Goal: Contribute content: Contribute content

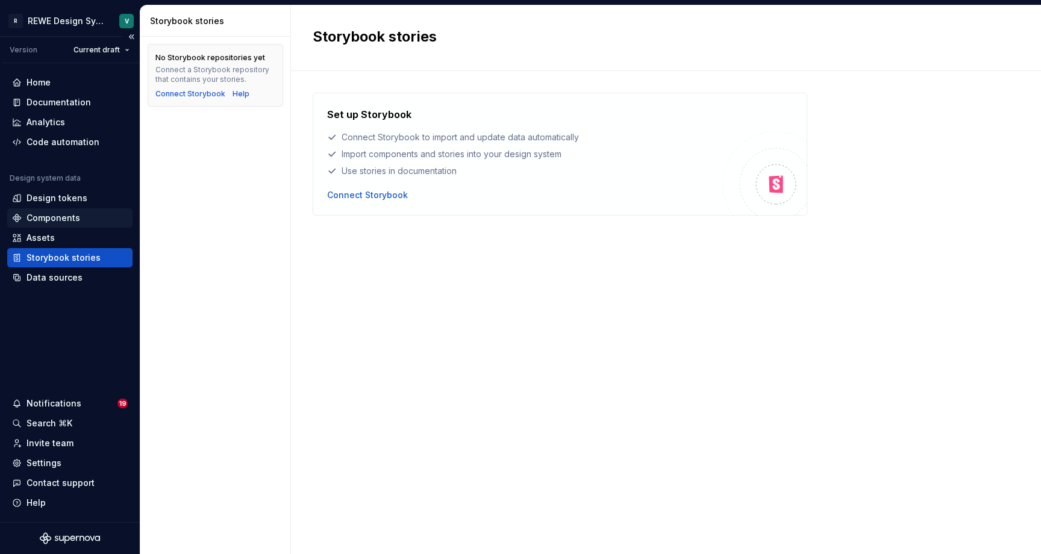
click at [63, 214] on div "Components" at bounding box center [54, 218] width 54 height 12
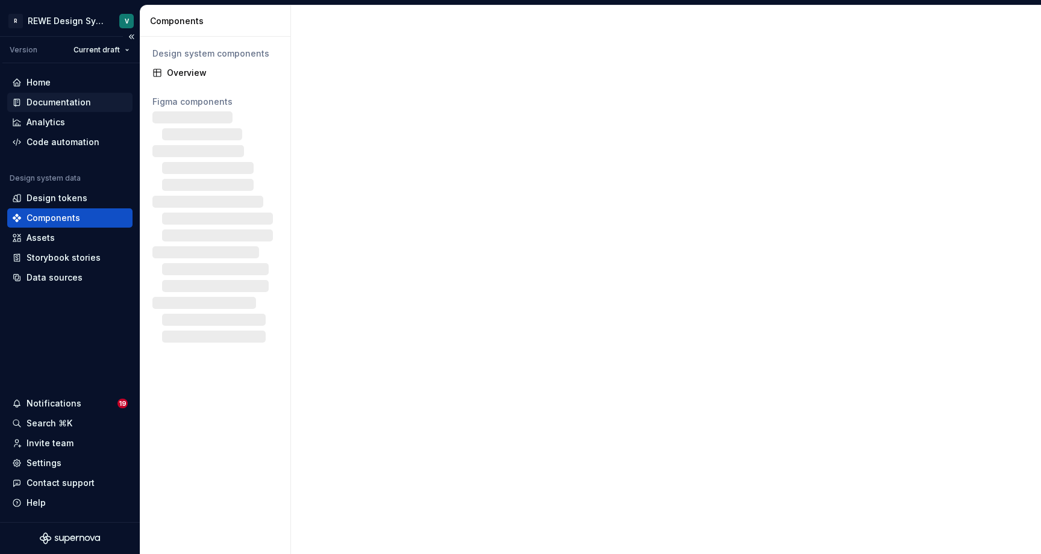
click at [70, 101] on div "Documentation" at bounding box center [59, 102] width 64 height 12
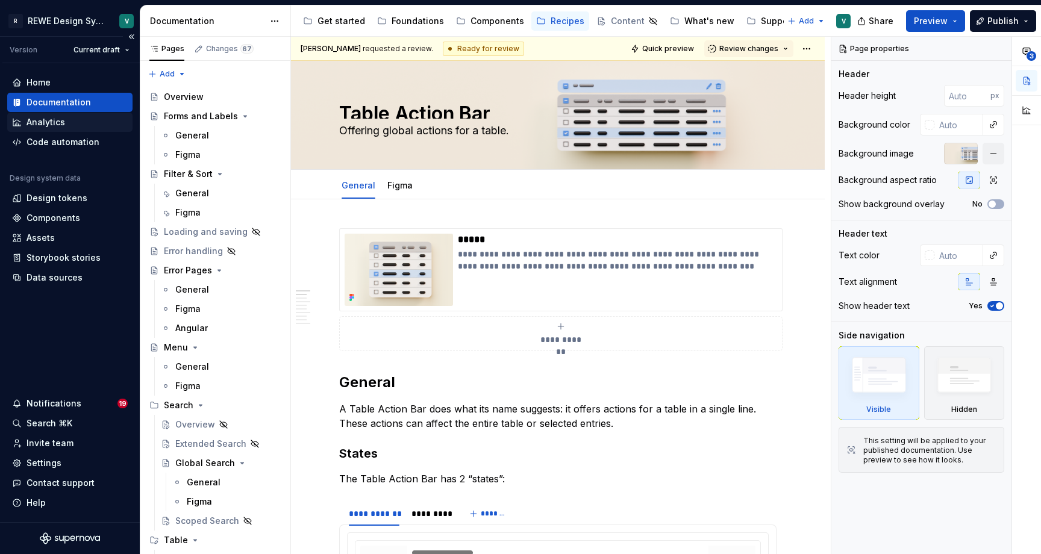
click at [58, 119] on div "Analytics" at bounding box center [46, 122] width 39 height 12
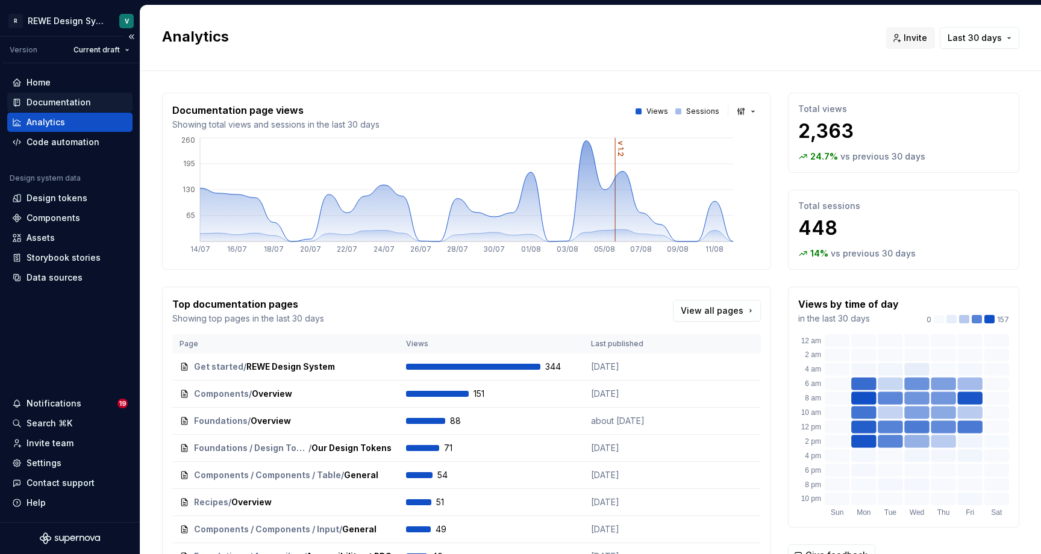
click at [66, 99] on div "Documentation" at bounding box center [59, 102] width 64 height 12
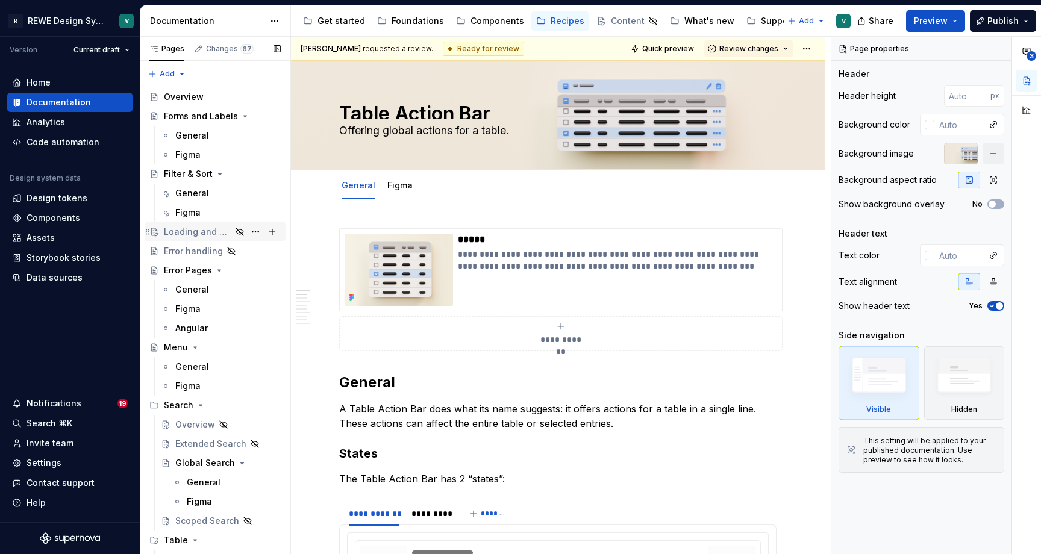
scroll to position [5, 0]
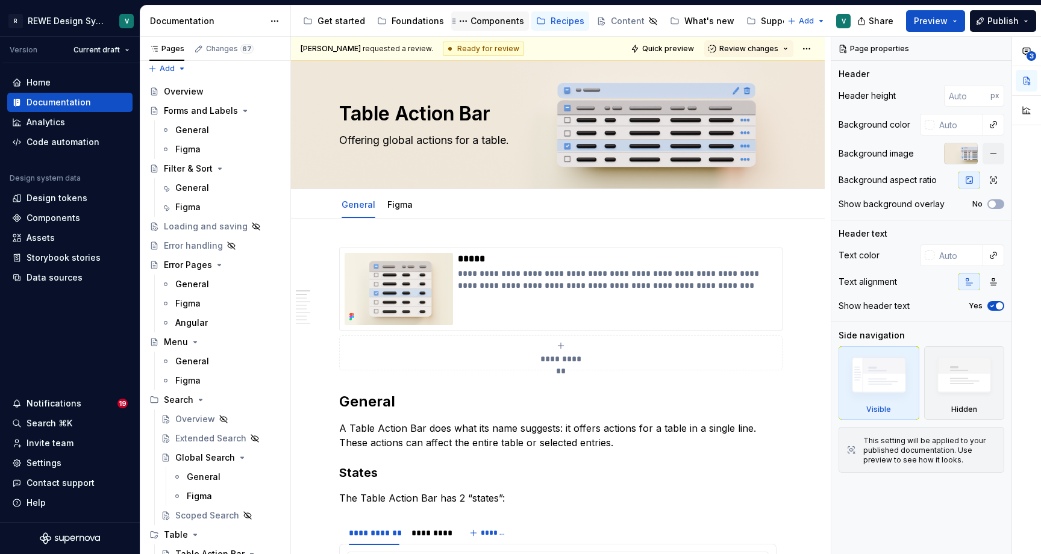
click at [495, 22] on div "Components" at bounding box center [498, 21] width 54 height 12
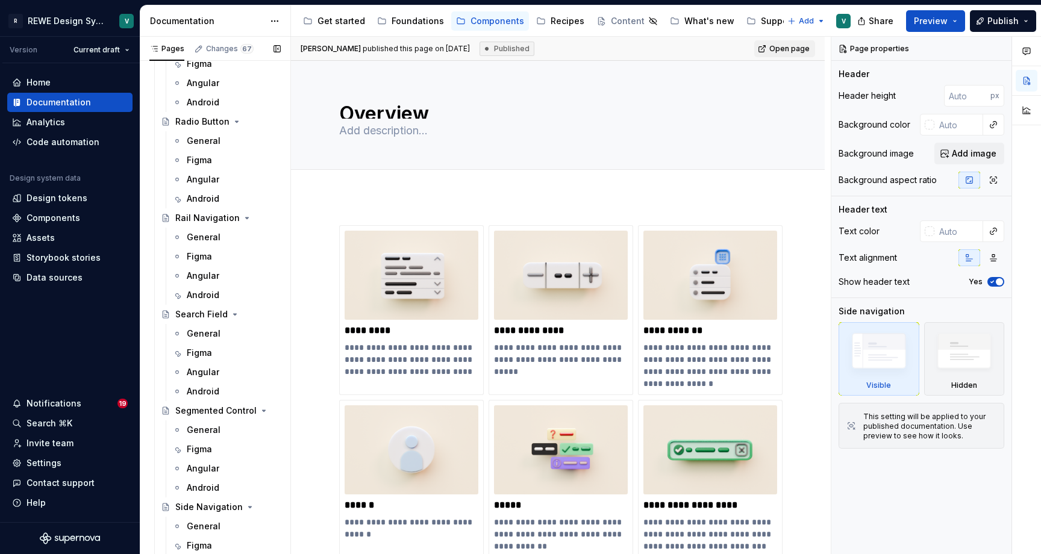
scroll to position [3536, 0]
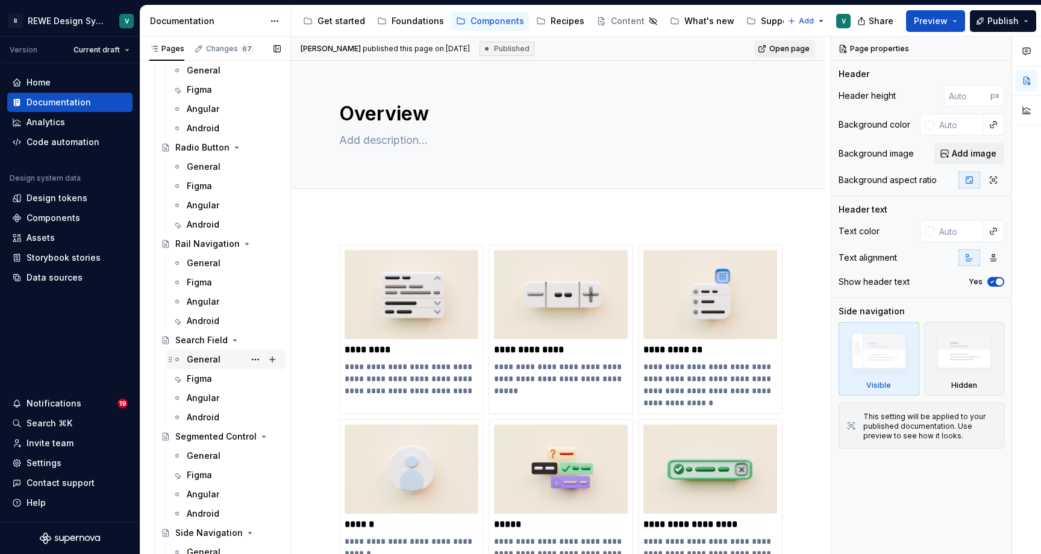
click at [196, 362] on div "General" at bounding box center [204, 360] width 34 height 12
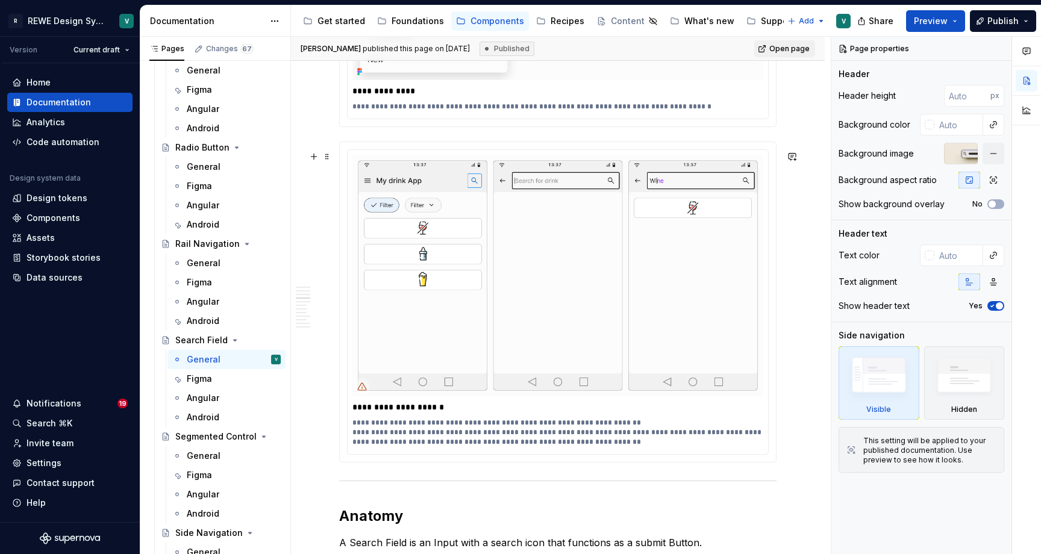
scroll to position [1497, 0]
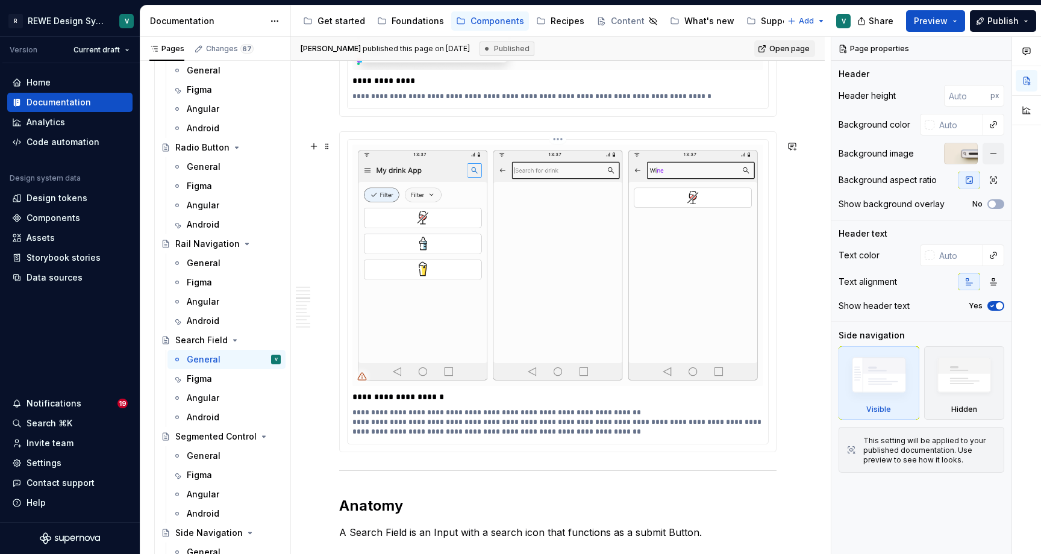
click at [712, 401] on div "**********" at bounding box center [558, 397] width 411 height 17
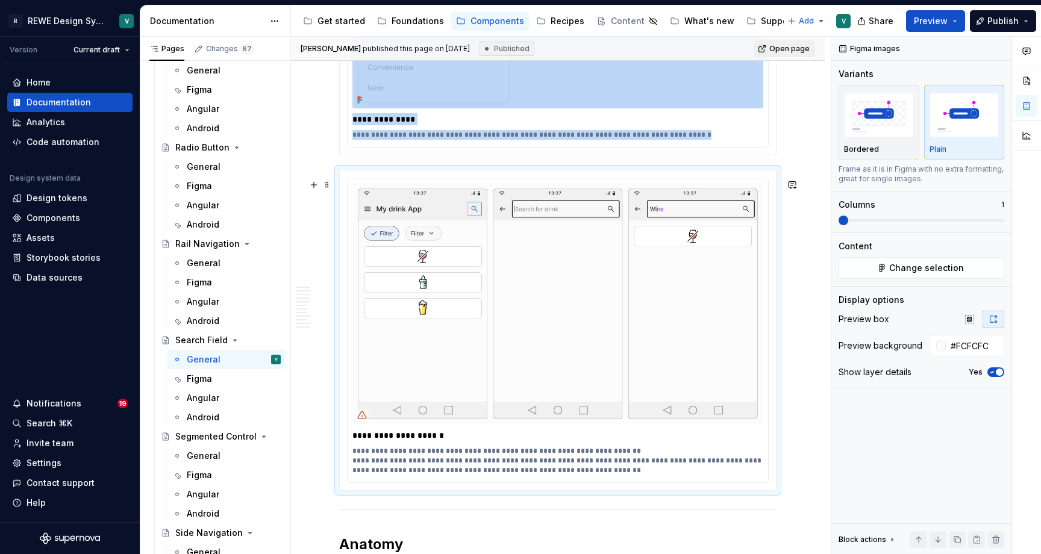
scroll to position [1462, 0]
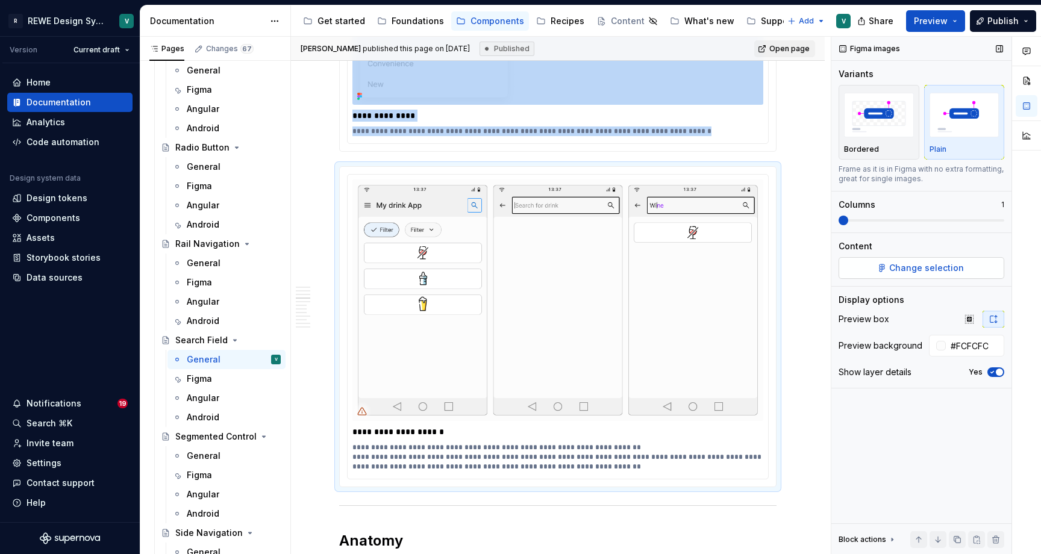
click at [924, 263] on span "Change selection" at bounding box center [926, 268] width 75 height 12
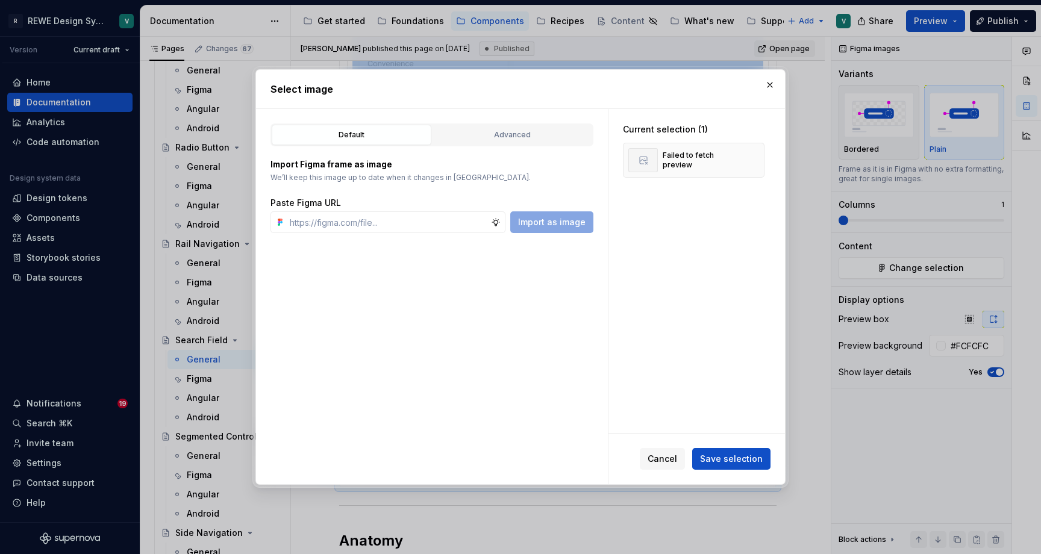
type textarea "*"
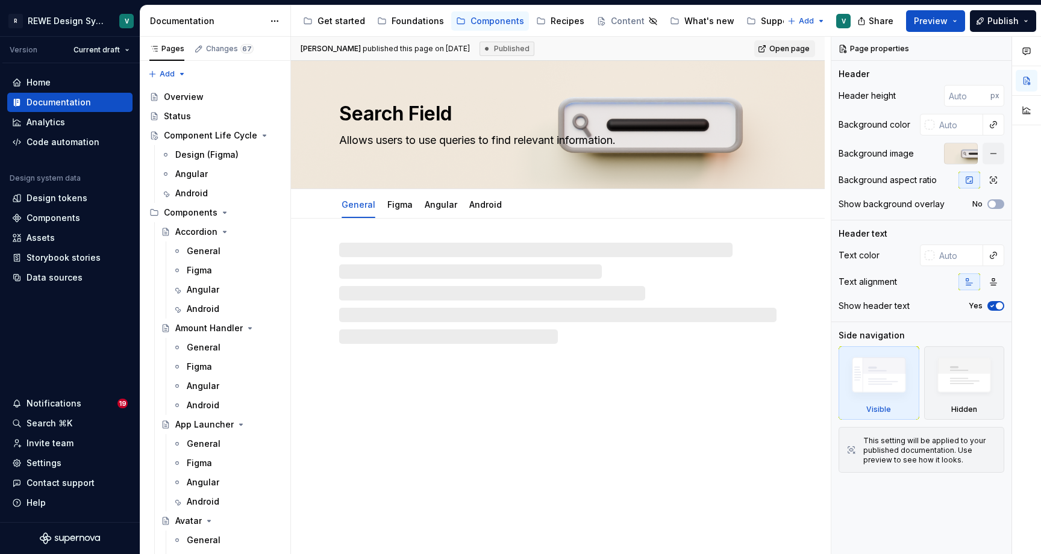
type textarea "*"
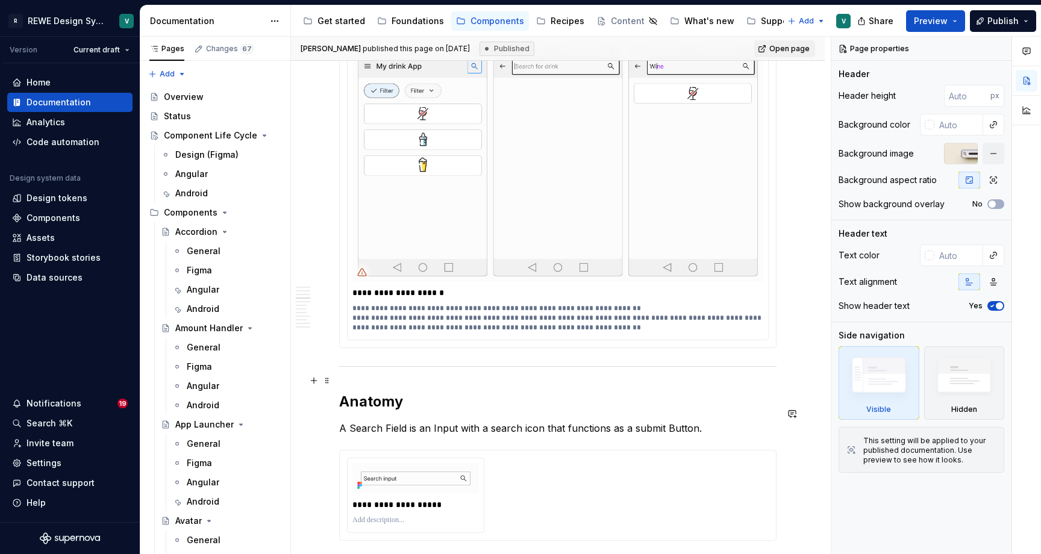
scroll to position [1537, 0]
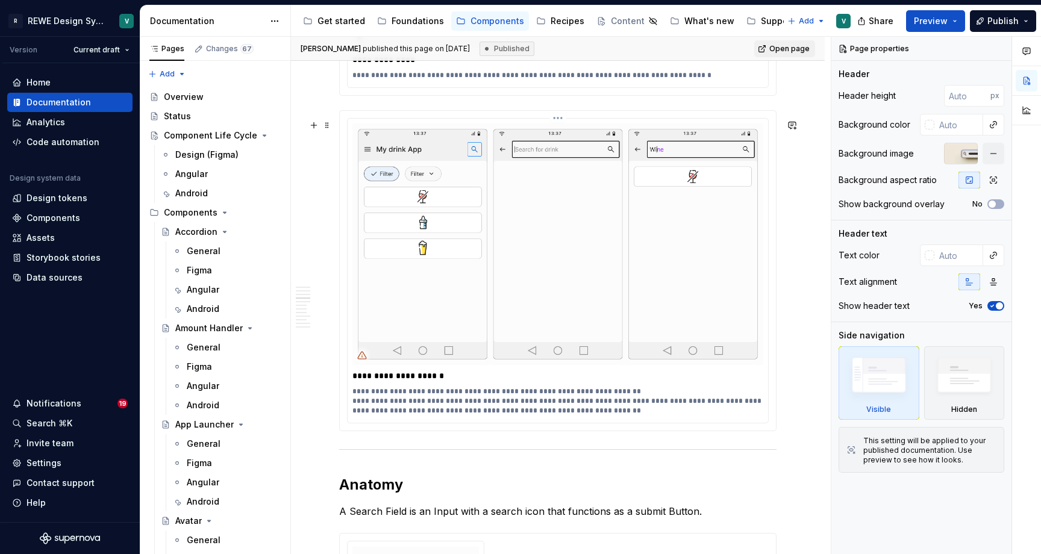
click at [663, 410] on p "**********" at bounding box center [561, 401] width 417 height 29
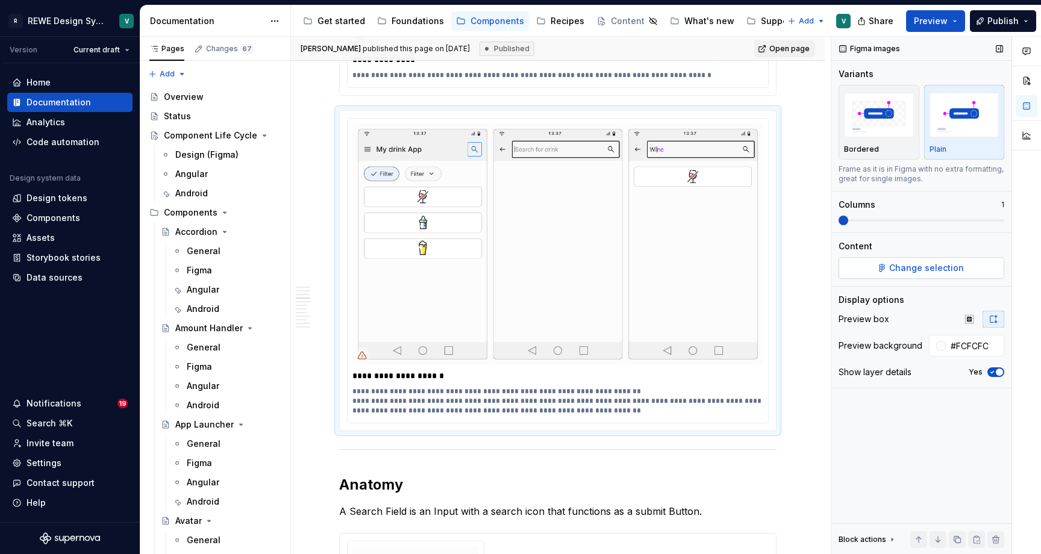
click at [937, 267] on span "Change selection" at bounding box center [926, 268] width 75 height 12
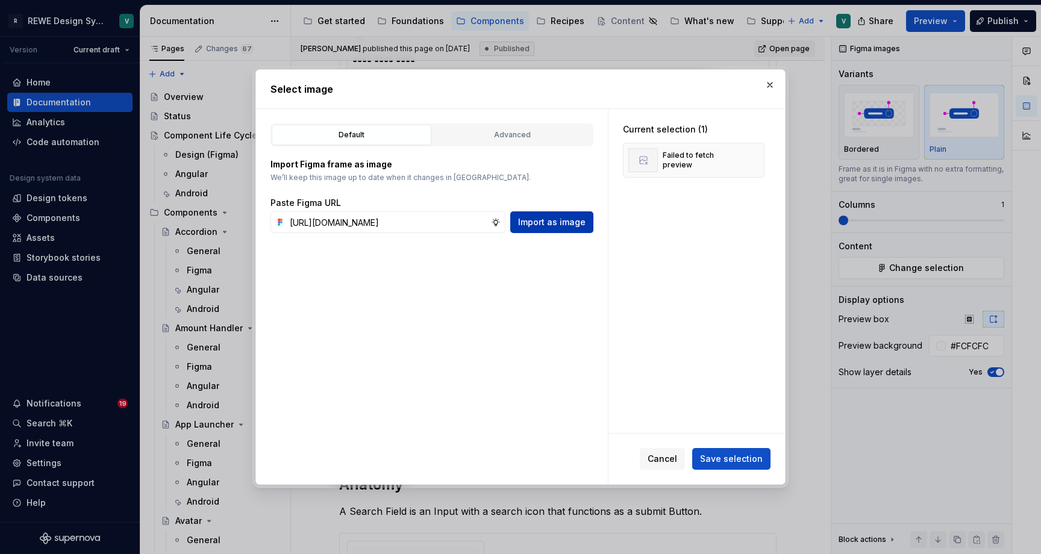
type input "https://www.figma.com/design/yhYhtvhxjcGhrUrdwbKZS6/%F0%9F%A7%A0-Doc-%7C-Recipe…"
click at [552, 219] on span "Import as image" at bounding box center [551, 222] width 67 height 12
click at [747, 459] on span "Save selection" at bounding box center [731, 459] width 63 height 12
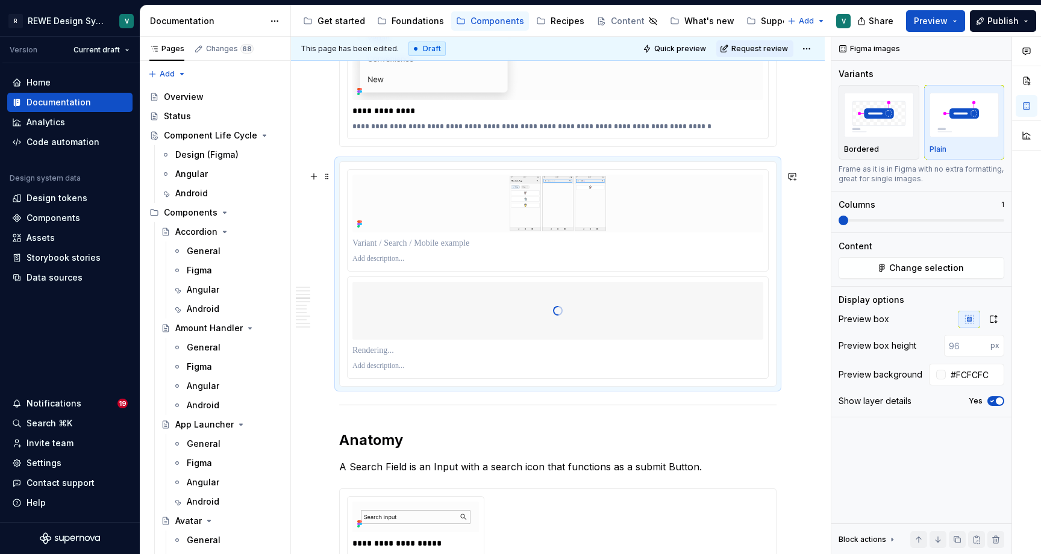
scroll to position [1464, 0]
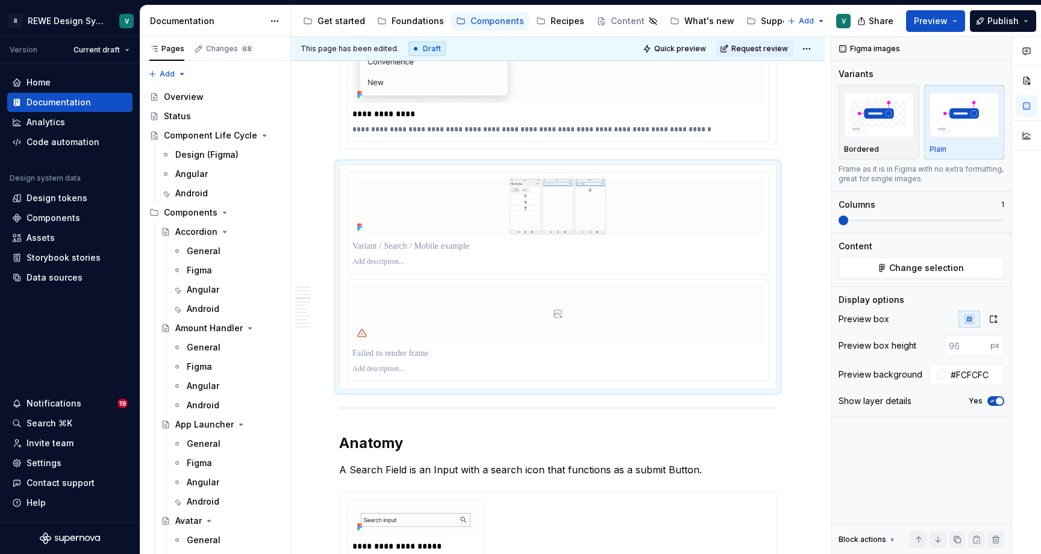
type textarea "*"
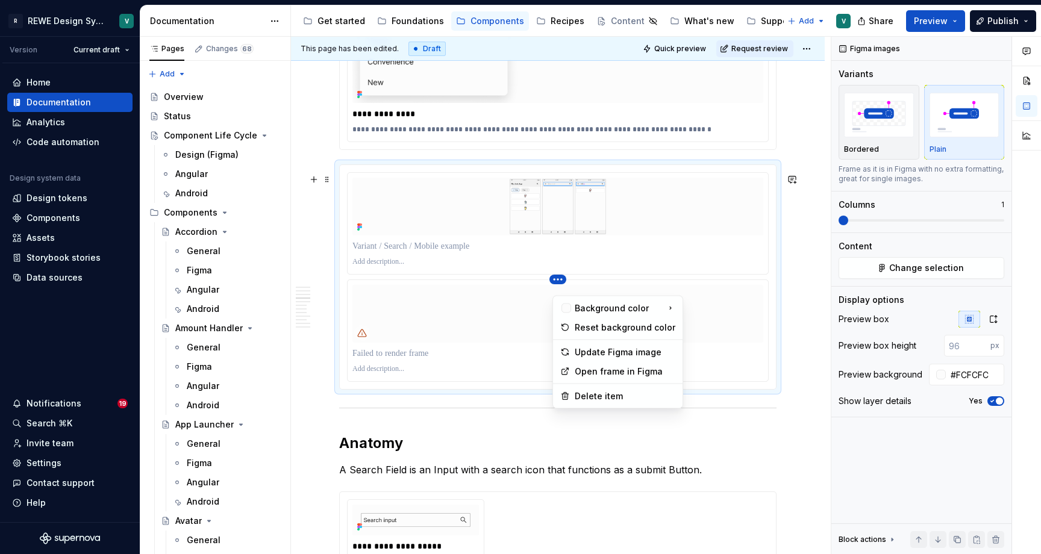
click at [563, 288] on html "R REWE Design System V Version Current draft Home Documentation Analytics Code …" at bounding box center [520, 277] width 1041 height 554
click at [586, 395] on div "Delete item" at bounding box center [625, 396] width 101 height 12
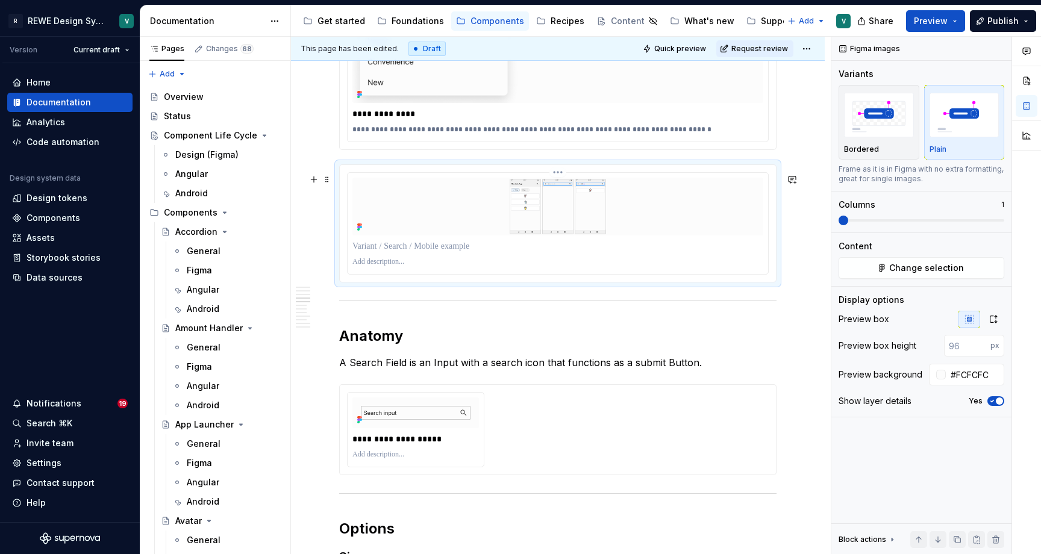
click at [451, 252] on p at bounding box center [558, 246] width 411 height 12
click at [994, 321] on icon "button" at bounding box center [994, 320] width 10 height 10
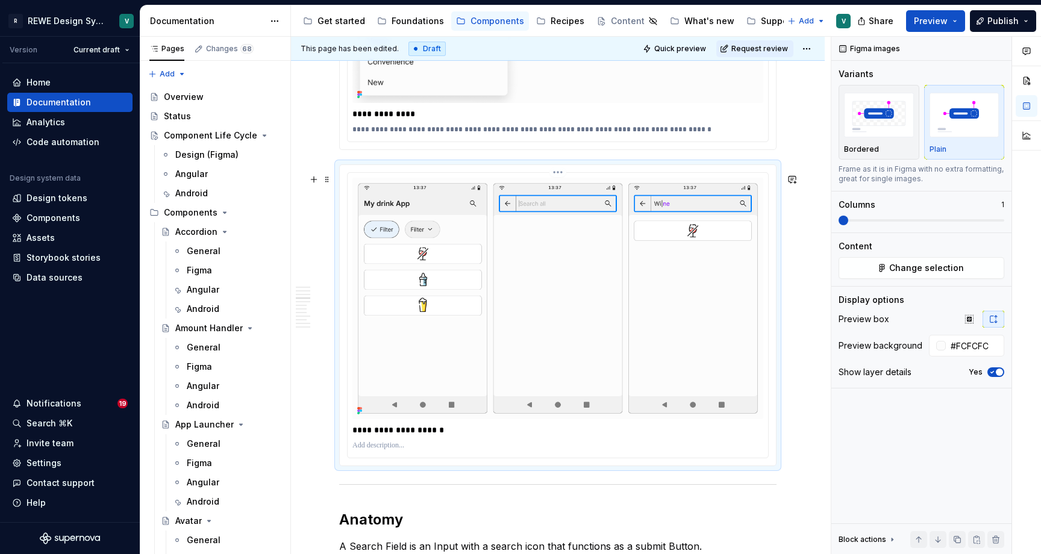
click at [390, 451] on p at bounding box center [558, 446] width 411 height 10
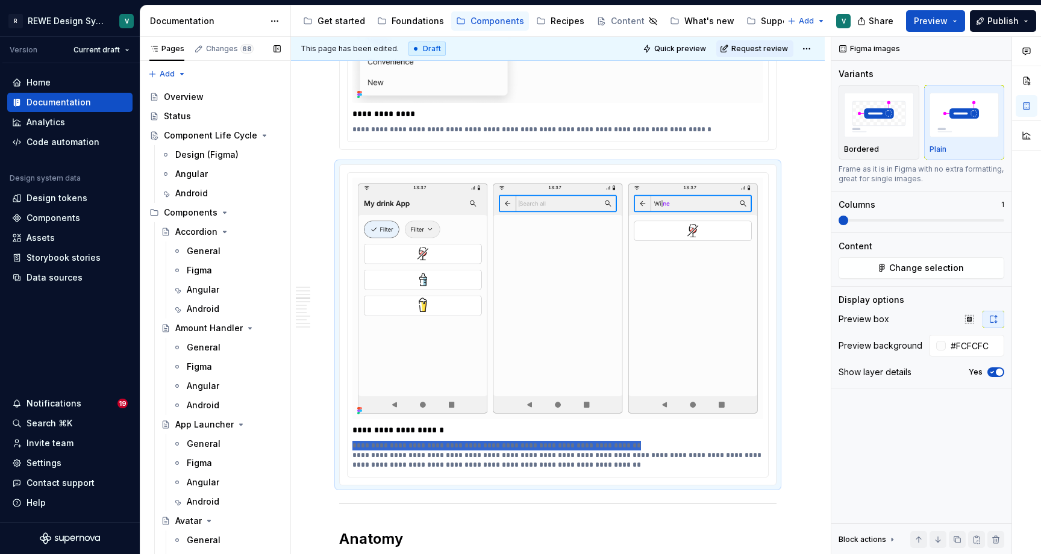
drag, startPoint x: 632, startPoint y: 457, endPoint x: 286, endPoint y: 458, distance: 346.5
click at [286, 458] on div "Pages Changes 68 Add Accessibility guide for tree Page tree. Navigate the tree …" at bounding box center [590, 298] width 901 height 523
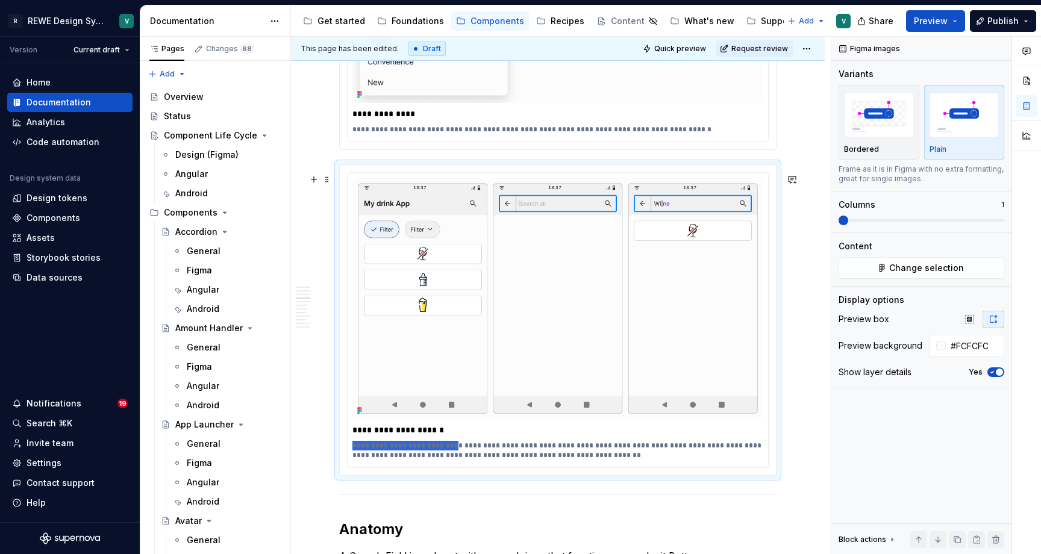
drag, startPoint x: 447, startPoint y: 456, endPoint x: 320, endPoint y: 456, distance: 126.5
drag, startPoint x: 470, startPoint y: 459, endPoint x: 593, endPoint y: 455, distance: 123.0
click at [593, 455] on p "**********" at bounding box center [561, 450] width 417 height 19
click at [696, 459] on p "**********" at bounding box center [561, 450] width 417 height 19
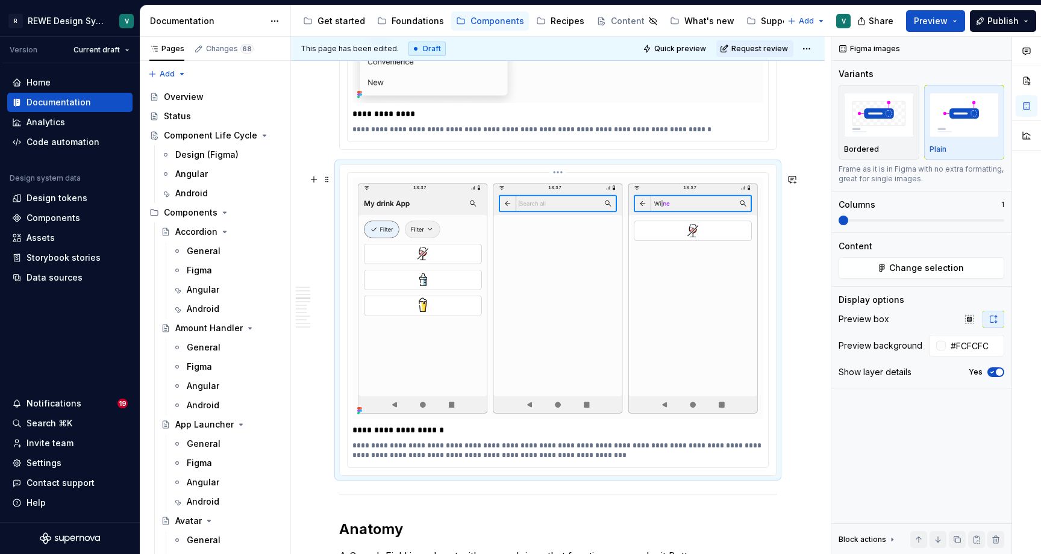
click at [594, 460] on p "**********" at bounding box center [561, 450] width 417 height 19
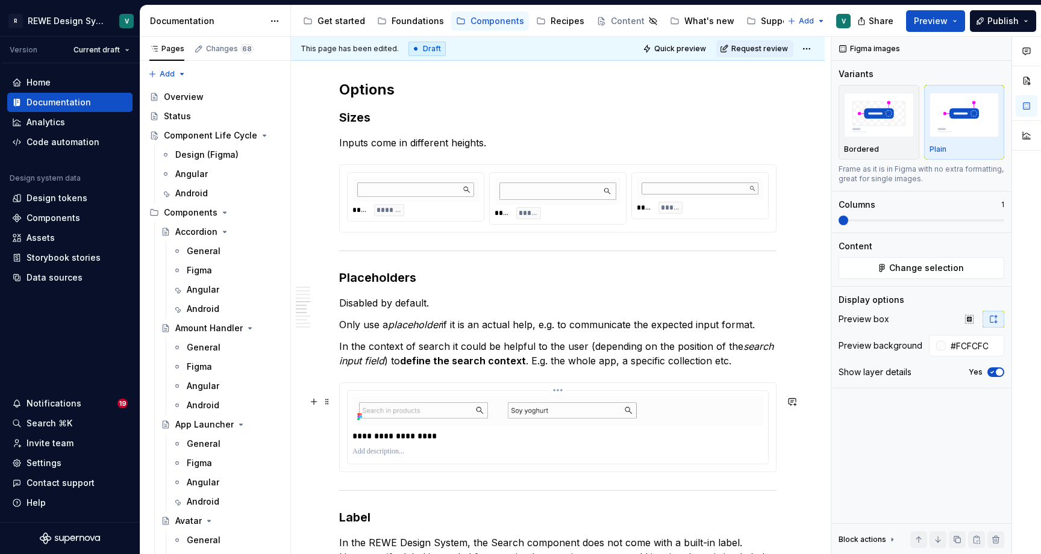
scroll to position [2040, 0]
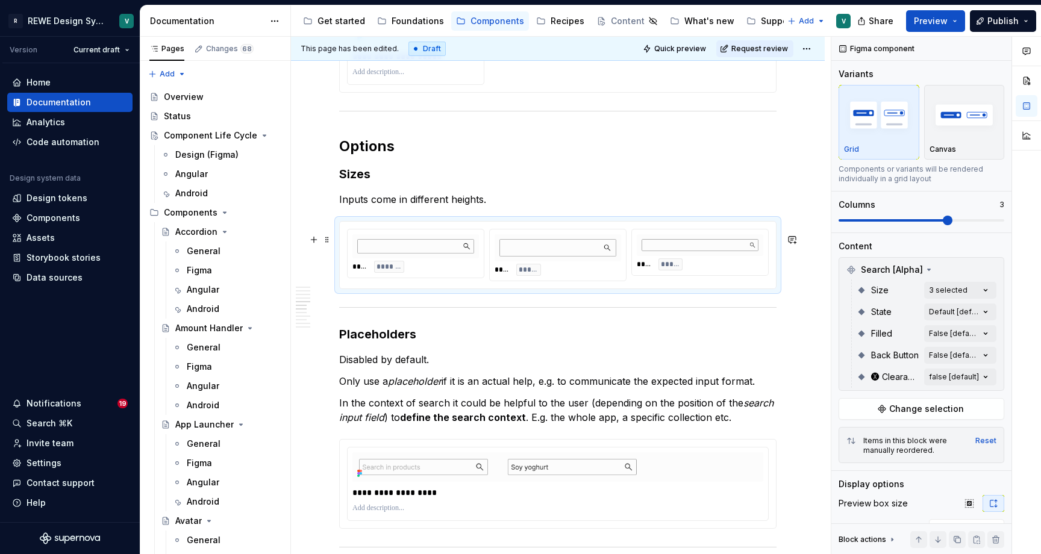
click at [776, 289] on div "**** ******* **** ***** **** *****" at bounding box center [558, 255] width 436 height 67
type textarea "*"
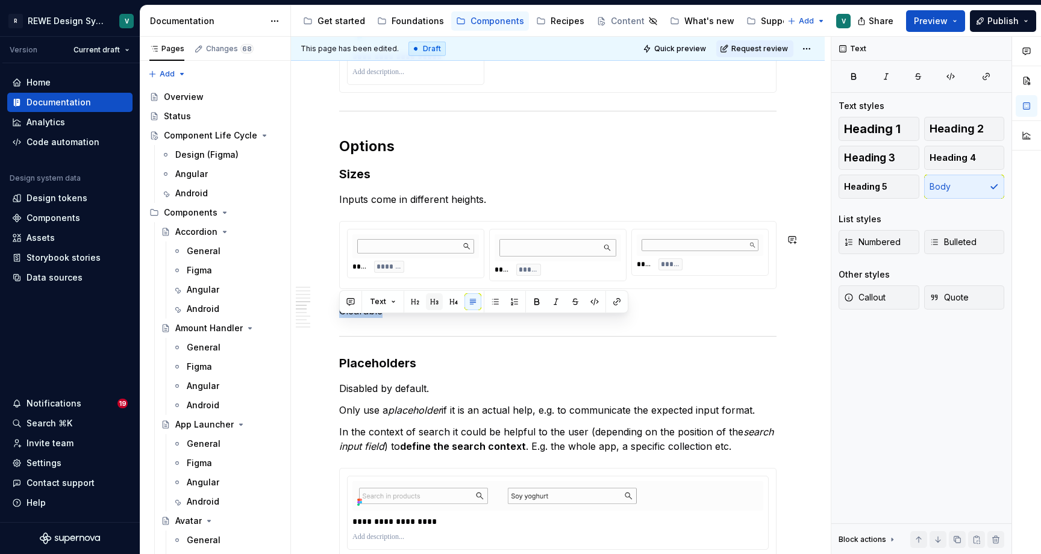
click at [434, 300] on button "button" at bounding box center [434, 301] width 17 height 17
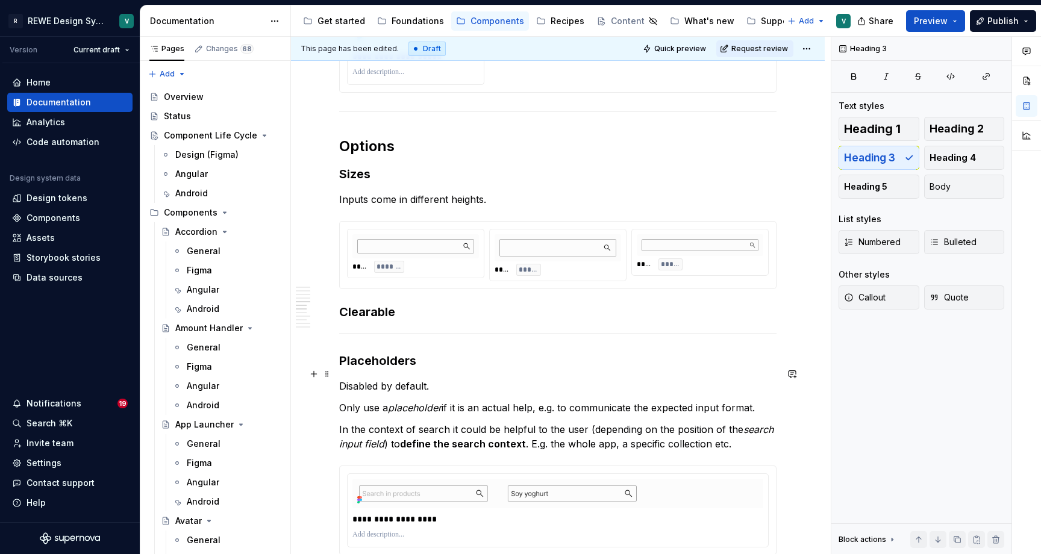
click at [394, 369] on h3 "Placeholders" at bounding box center [557, 361] width 437 height 17
click at [378, 321] on h3 "Clearable" at bounding box center [557, 312] width 437 height 17
click at [383, 289] on div "**** ******* **** ***** **** *****" at bounding box center [558, 255] width 436 height 67
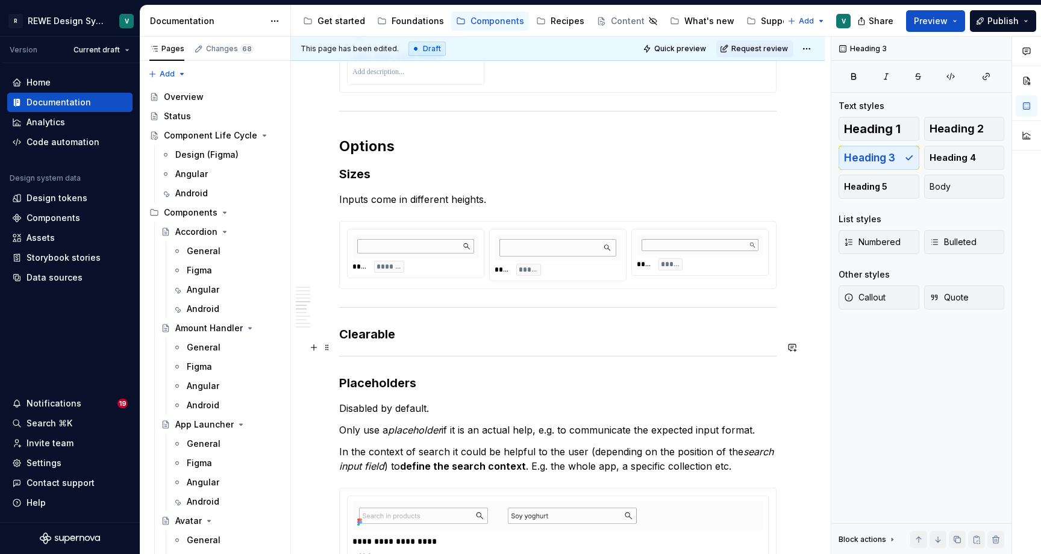
click at [415, 343] on h3 "Clearable" at bounding box center [557, 334] width 437 height 17
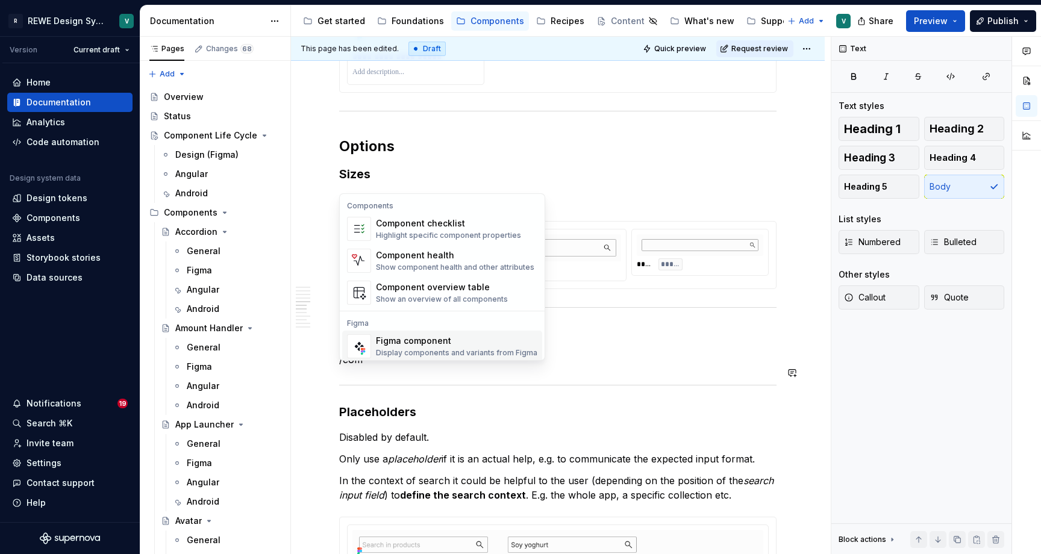
click at [431, 350] on div "Display components and variants from Figma" at bounding box center [456, 353] width 161 height 10
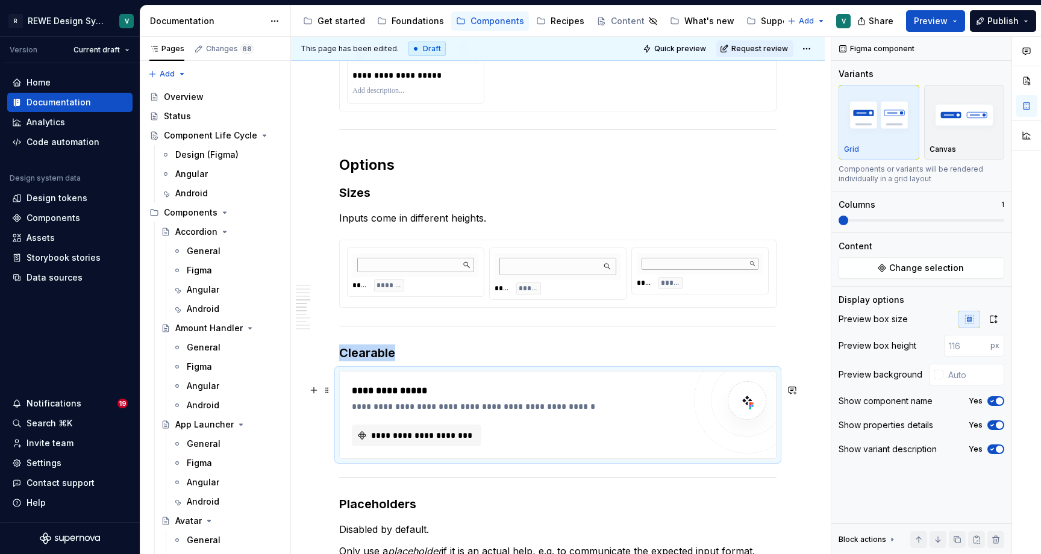
type textarea "*"
click at [453, 442] on span "**********" at bounding box center [421, 436] width 104 height 12
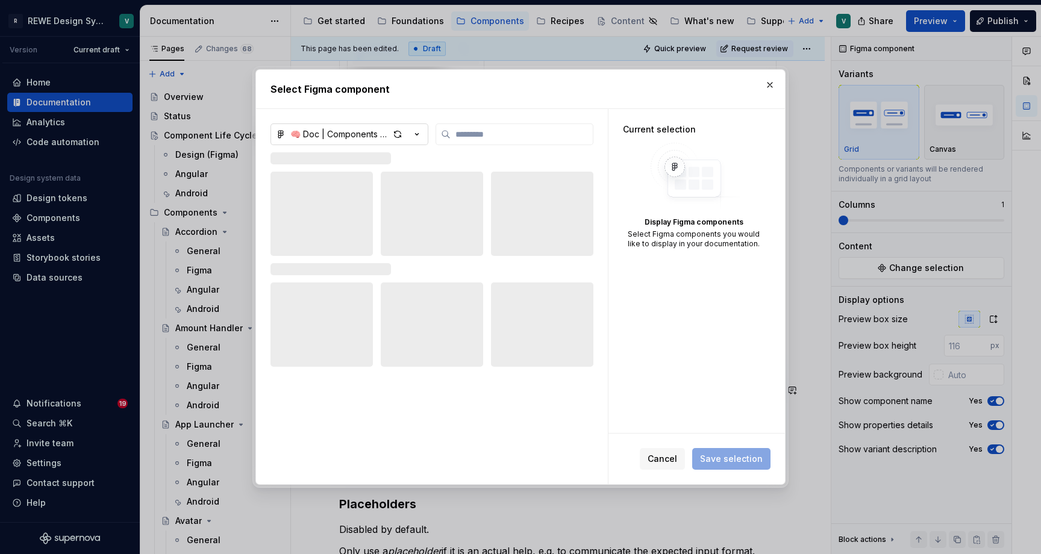
click at [421, 133] on icon "button" at bounding box center [417, 134] width 12 height 12
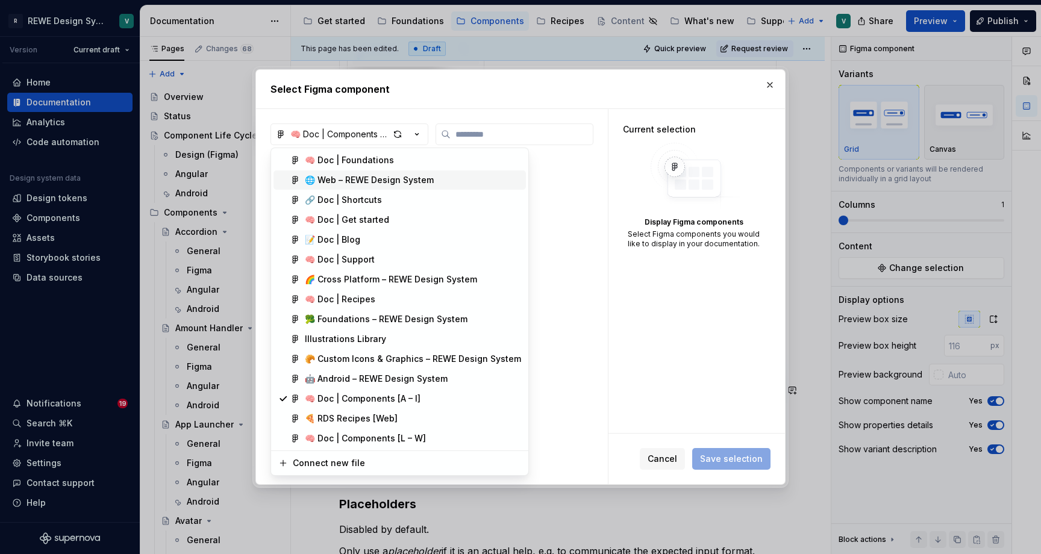
click at [393, 183] on div "🌐 Web – REWE Design System" at bounding box center [369, 180] width 129 height 12
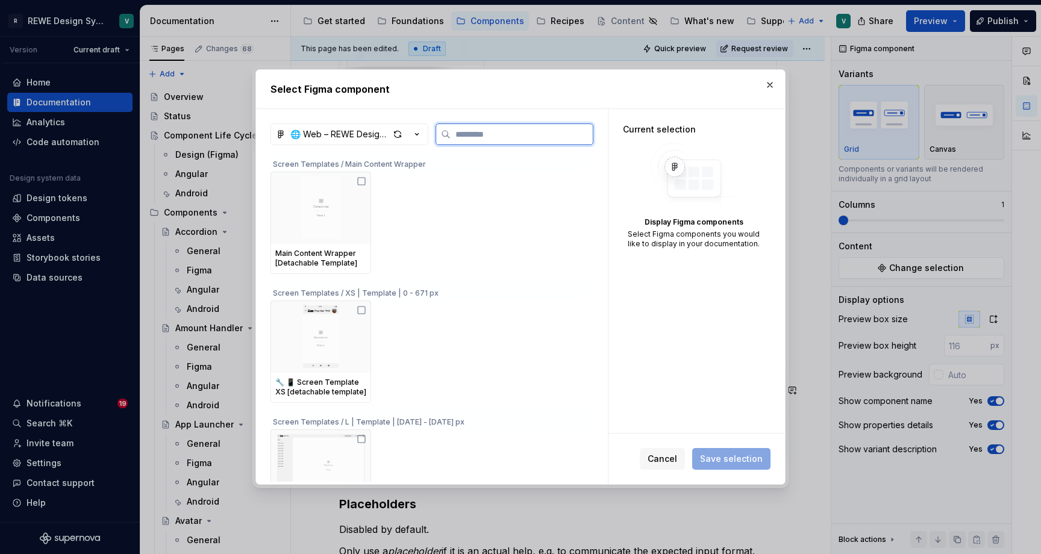
click at [475, 133] on input "search" at bounding box center [522, 134] width 142 height 12
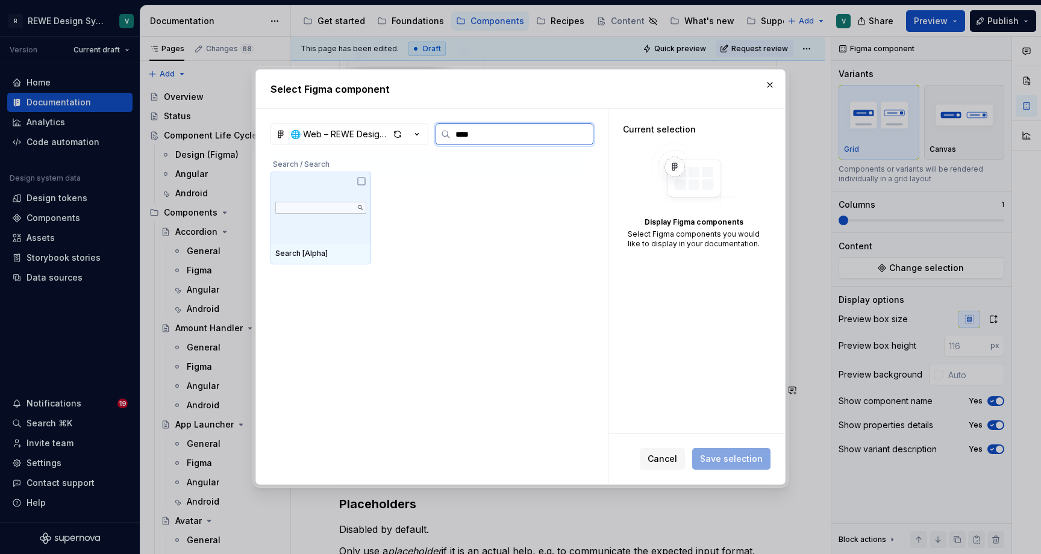
type input "*****"
click at [343, 199] on img at bounding box center [320, 208] width 91 height 24
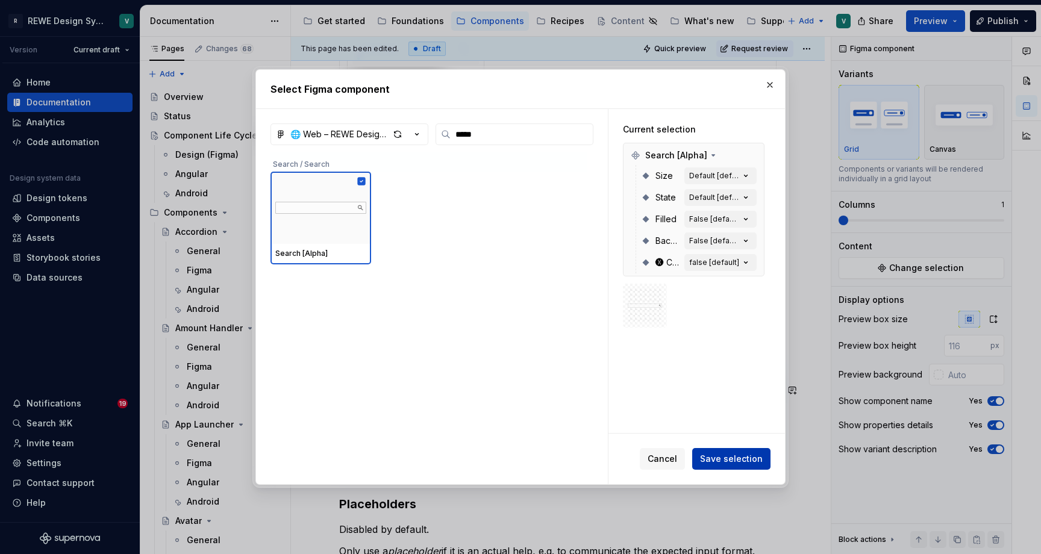
click at [715, 458] on span "Save selection" at bounding box center [731, 459] width 63 height 12
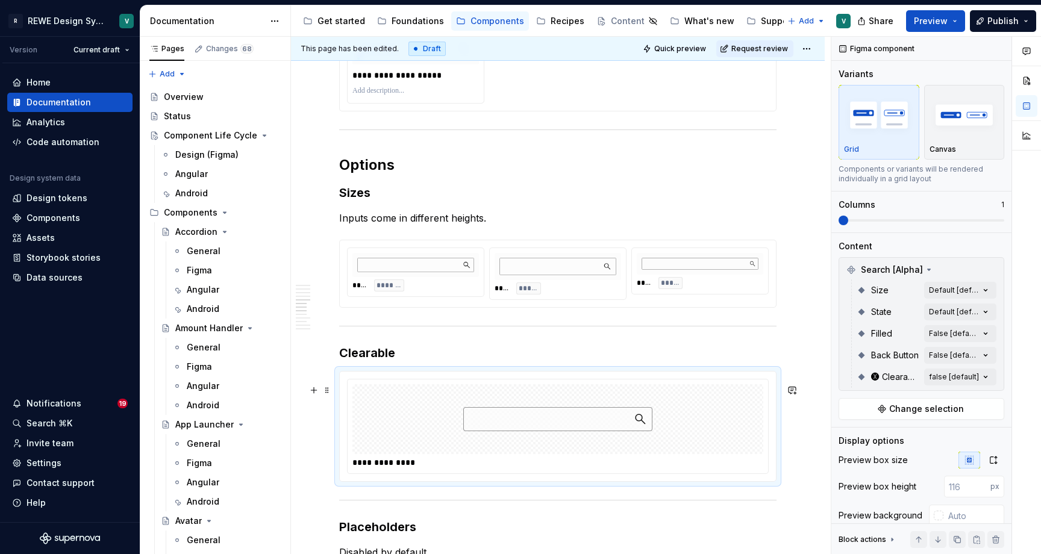
click at [710, 426] on div at bounding box center [558, 419] width 411 height 70
click at [737, 400] on div at bounding box center [558, 419] width 411 height 70
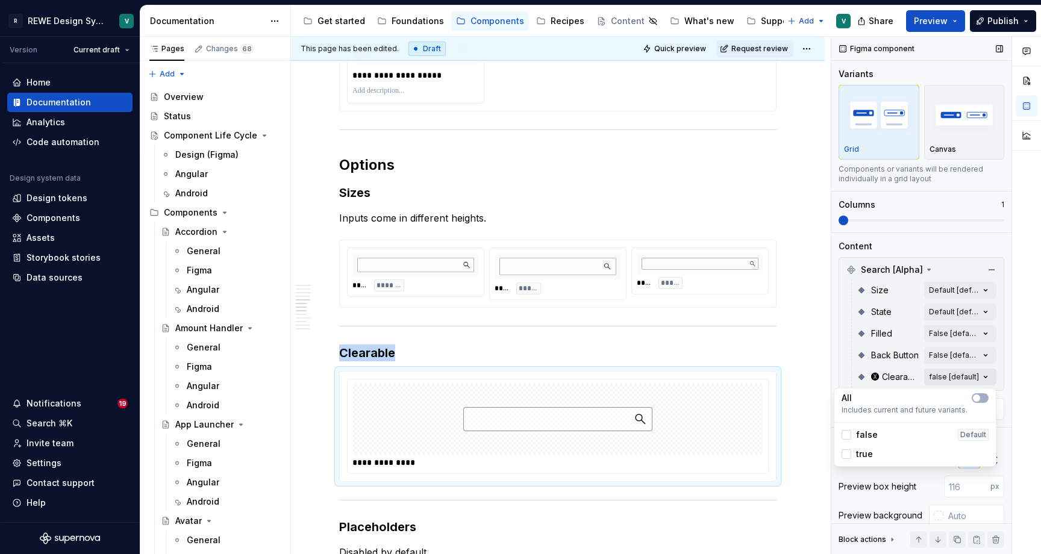
click at [938, 378] on div "Comments Open comments No comments yet Select ‘Comment’ from the block context …" at bounding box center [937, 296] width 210 height 518
click at [977, 395] on span "button" at bounding box center [976, 398] width 7 height 7
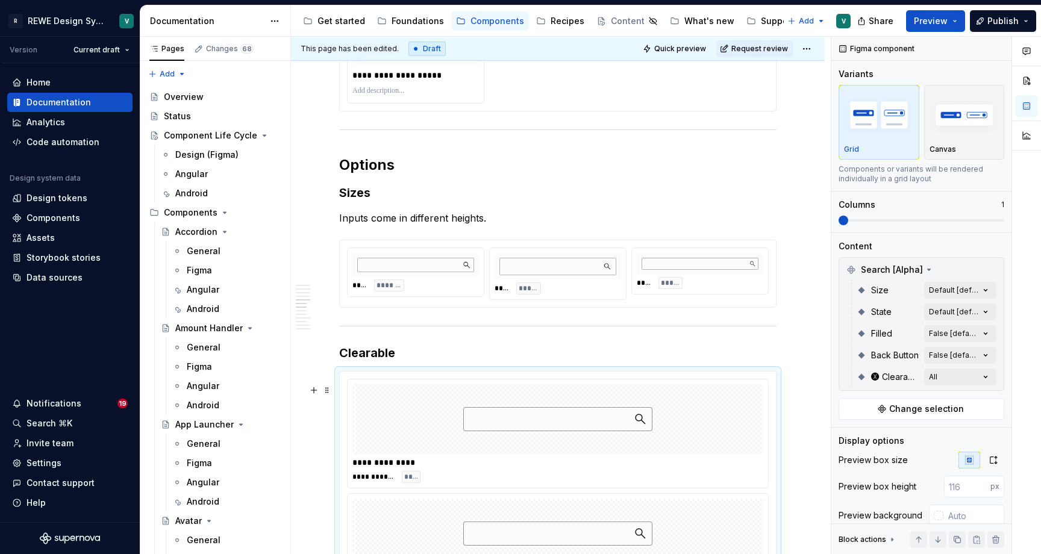
click at [765, 410] on html "R REWE Design System V Version Current draft Home Documentation Analytics Code …" at bounding box center [520, 277] width 1041 height 554
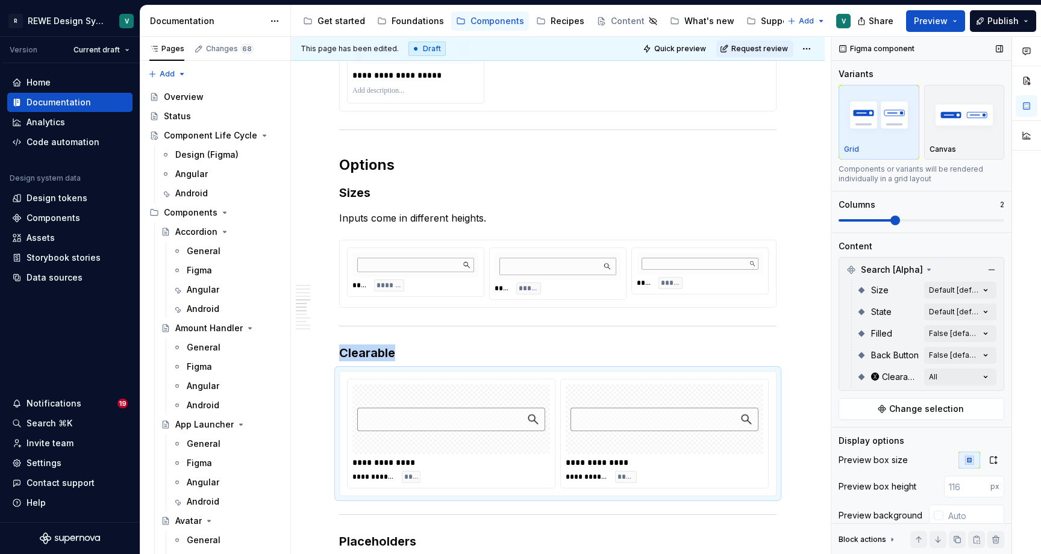
click at [870, 224] on span at bounding box center [922, 221] width 166 height 10
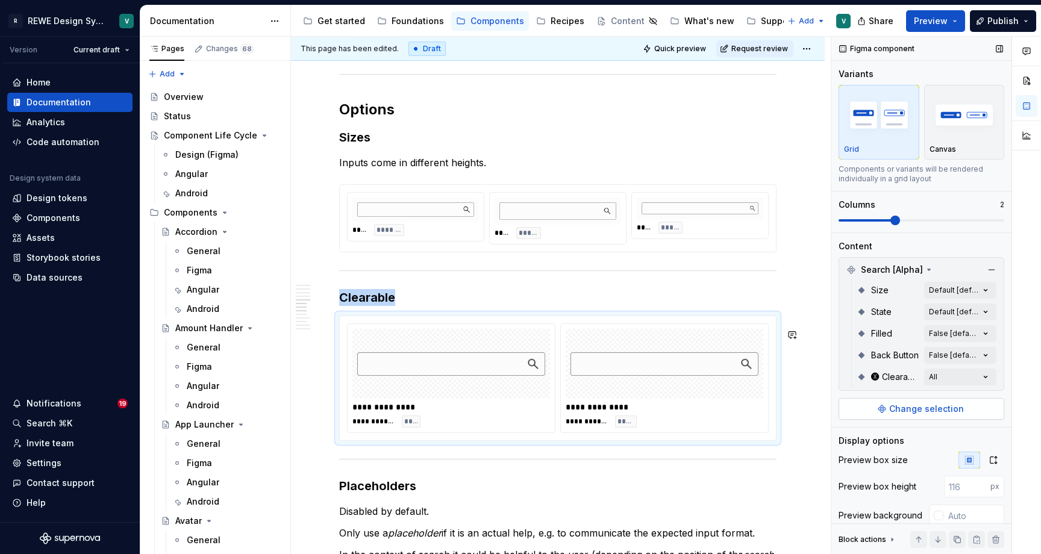
scroll to position [2096, 0]
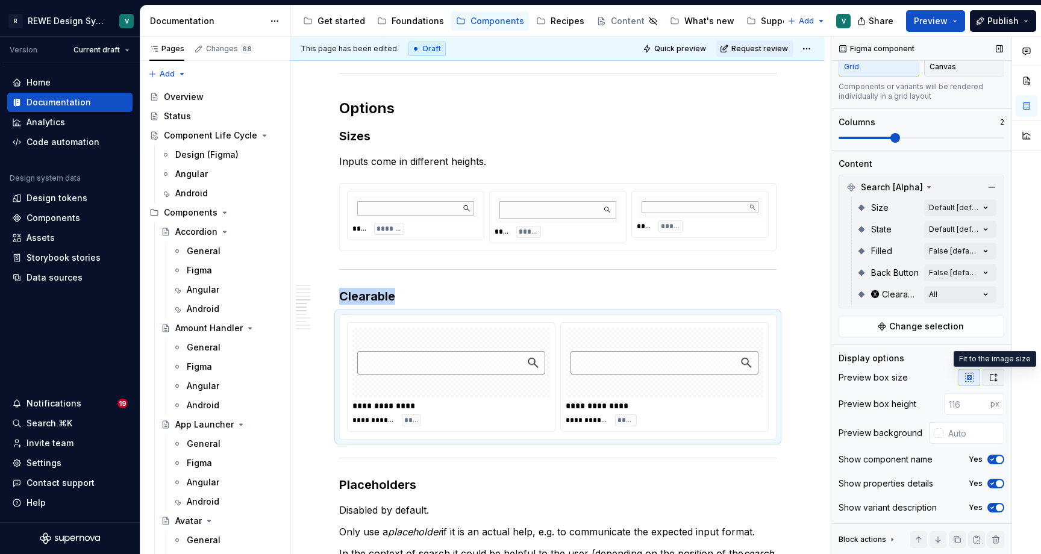
click at [995, 379] on icon "button" at bounding box center [994, 378] width 10 height 10
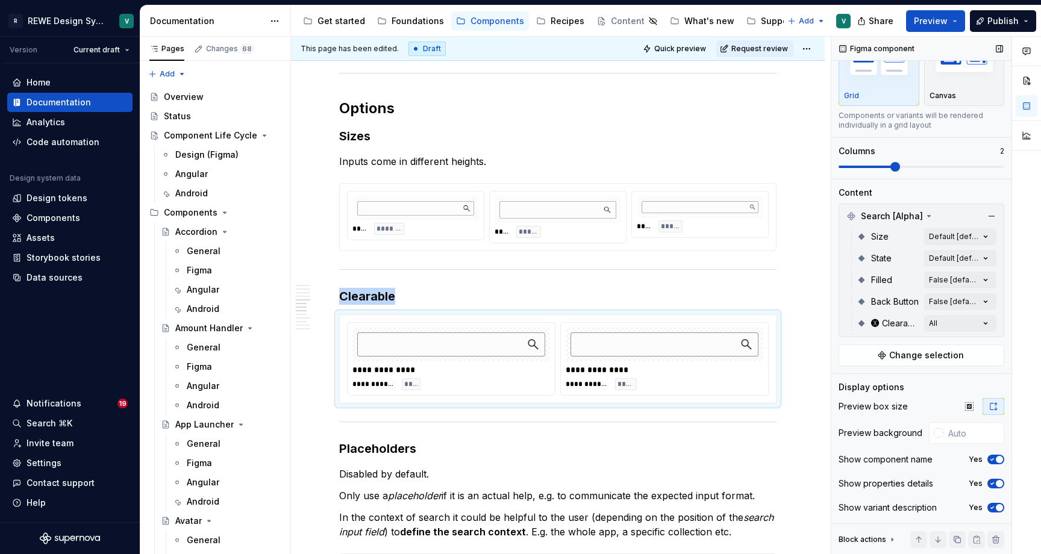
scroll to position [54, 0]
click at [992, 462] on icon "button" at bounding box center [993, 459] width 10 height 7
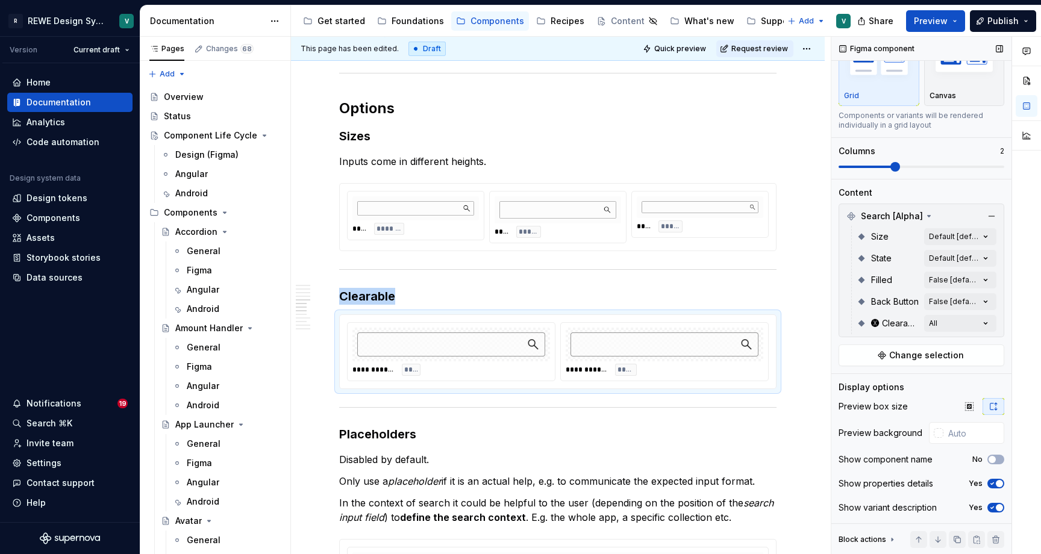
click at [995, 482] on icon "button" at bounding box center [993, 483] width 10 height 7
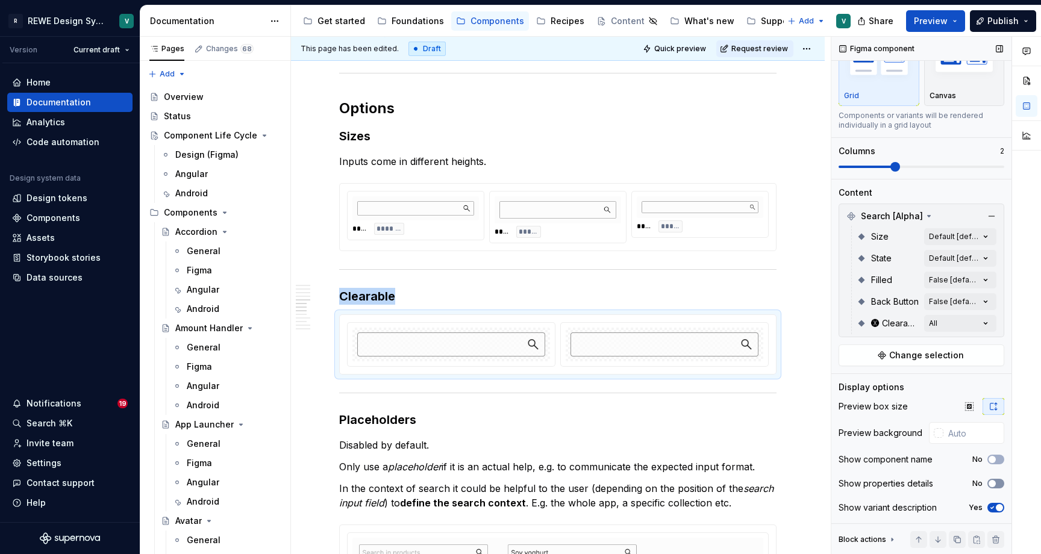
click at [995, 482] on span "button" at bounding box center [992, 483] width 7 height 7
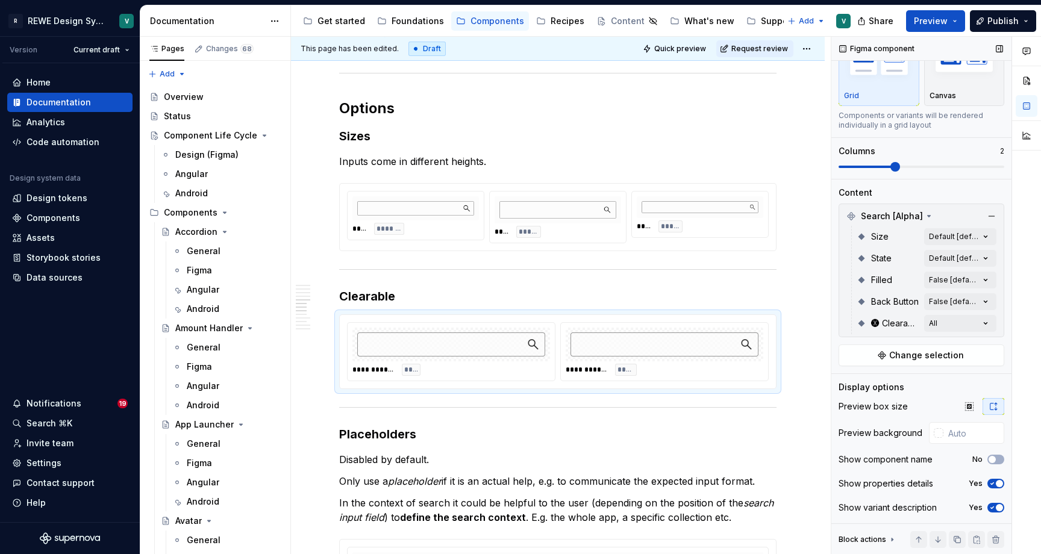
click at [995, 503] on div "Show variant description Yes" at bounding box center [922, 508] width 166 height 17
click at [998, 511] on span "button" at bounding box center [999, 507] width 7 height 7
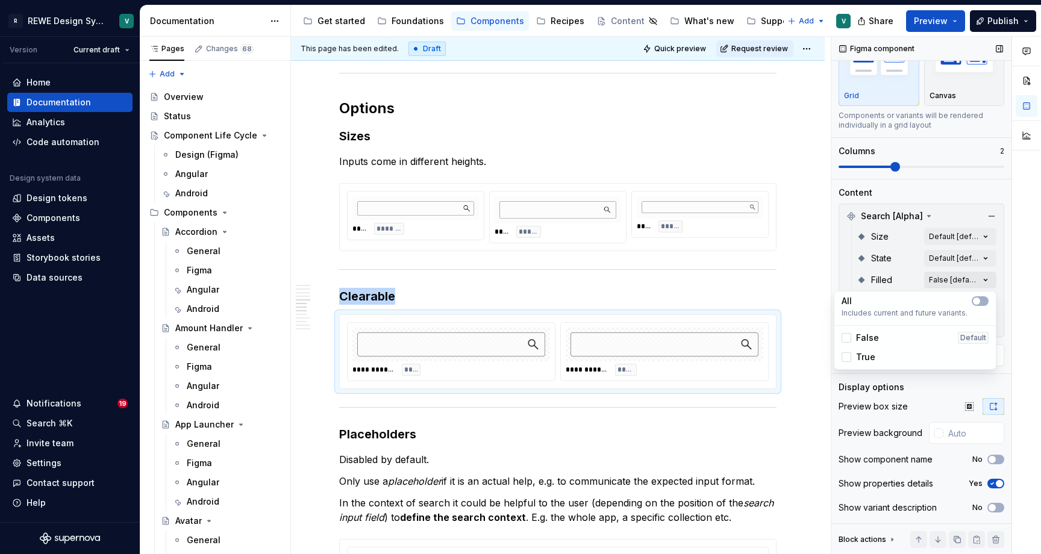
click at [941, 279] on div "Comments Open comments No comments yet Select ‘Comment’ from the block context …" at bounding box center [937, 296] width 210 height 518
click at [851, 355] on div at bounding box center [847, 358] width 10 height 10
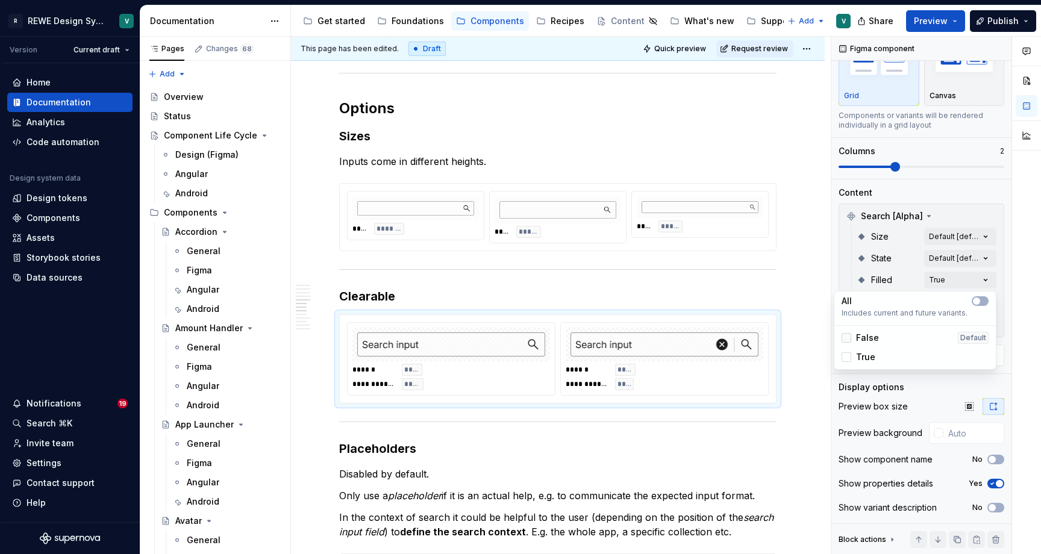
click at [844, 335] on div at bounding box center [847, 338] width 10 height 10
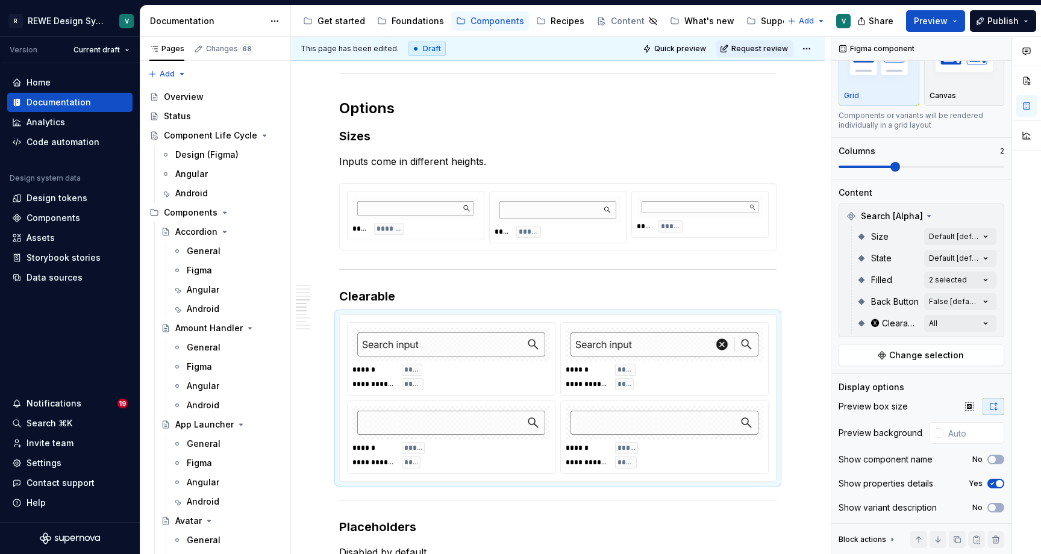
click at [768, 413] on html "R REWE Design System V Version Current draft Home Documentation Analytics Code …" at bounding box center [520, 277] width 1041 height 554
drag, startPoint x: 519, startPoint y: 415, endPoint x: 519, endPoint y: 341, distance: 73.5
click at [519, 341] on body "R REWE Design System V Version Current draft Home Documentation Analytics Code …" at bounding box center [520, 277] width 1041 height 554
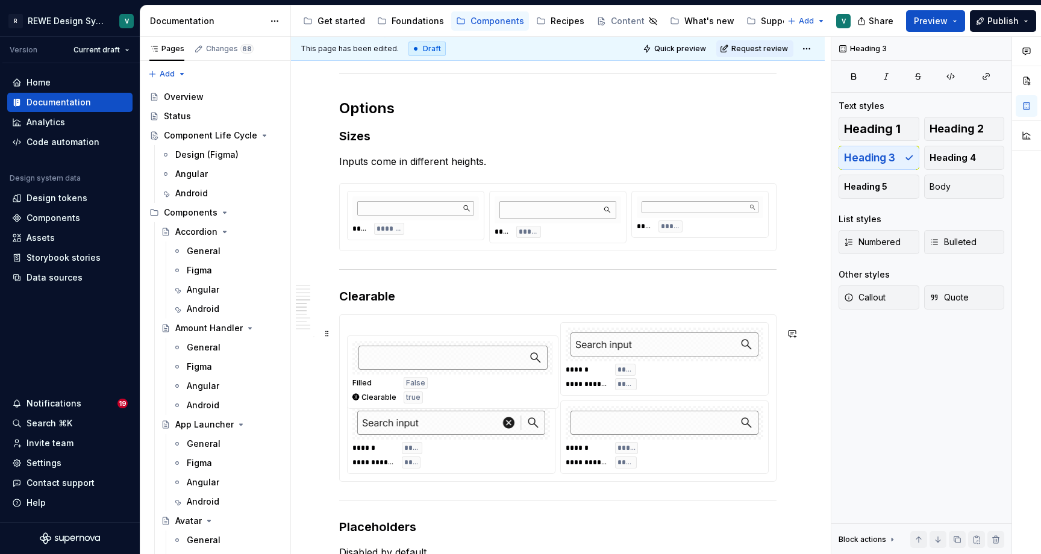
scroll to position [0, 0]
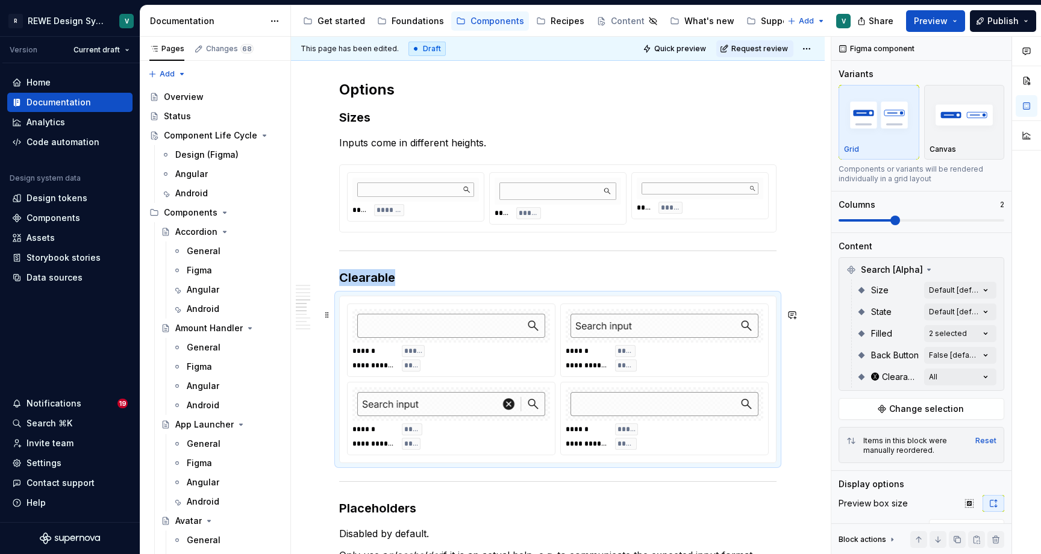
click at [512, 455] on div "**********" at bounding box center [451, 419] width 207 height 72
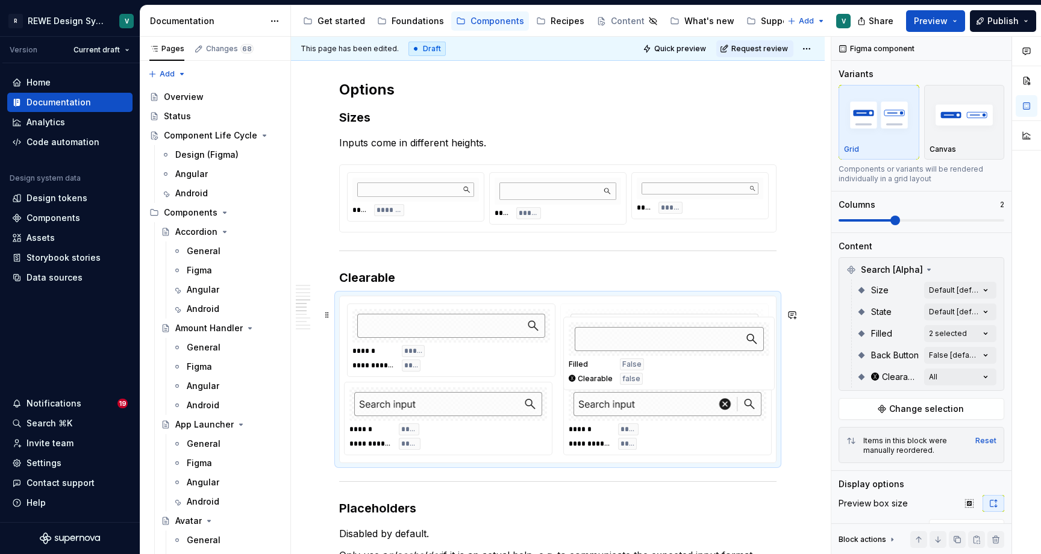
drag, startPoint x: 582, startPoint y: 459, endPoint x: 582, endPoint y: 375, distance: 84.4
click at [583, 375] on body "R REWE Design System V Version Current draft Home Documentation Analytics Code …" at bounding box center [520, 277] width 1041 height 554
click at [594, 356] on span "******" at bounding box center [587, 351] width 42 height 10
click at [513, 358] on div "**********" at bounding box center [451, 340] width 207 height 72
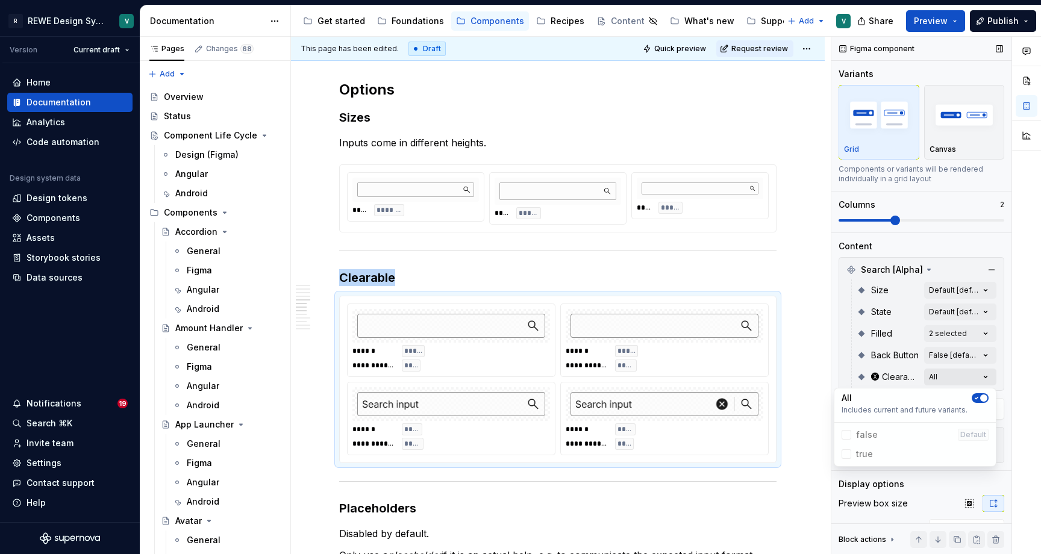
click at [945, 372] on div "Comments Open comments No comments yet Select ‘Comment’ from the block context …" at bounding box center [937, 296] width 210 height 518
click at [977, 401] on icon "button" at bounding box center [977, 398] width 10 height 7
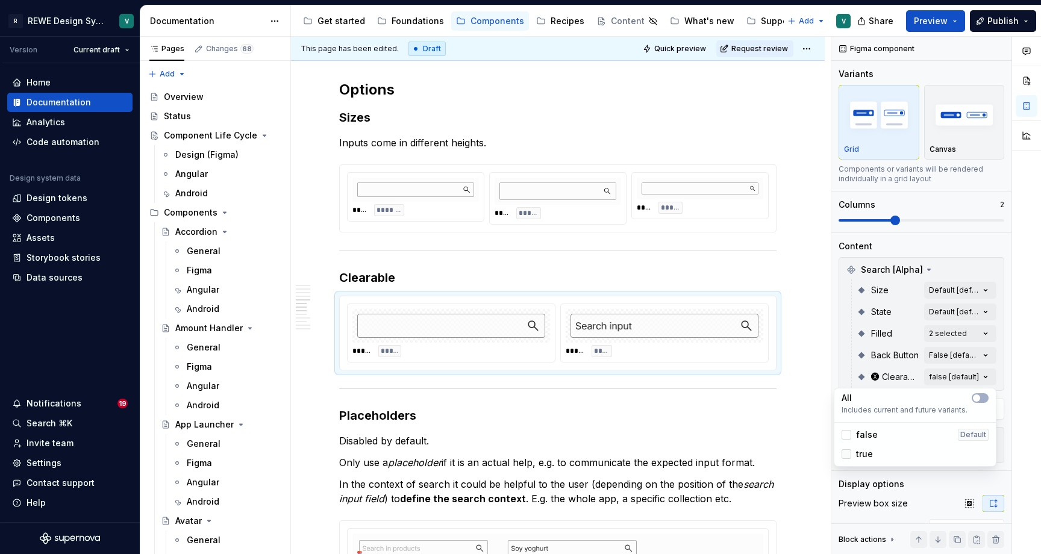
click at [846, 453] on div at bounding box center [847, 455] width 10 height 10
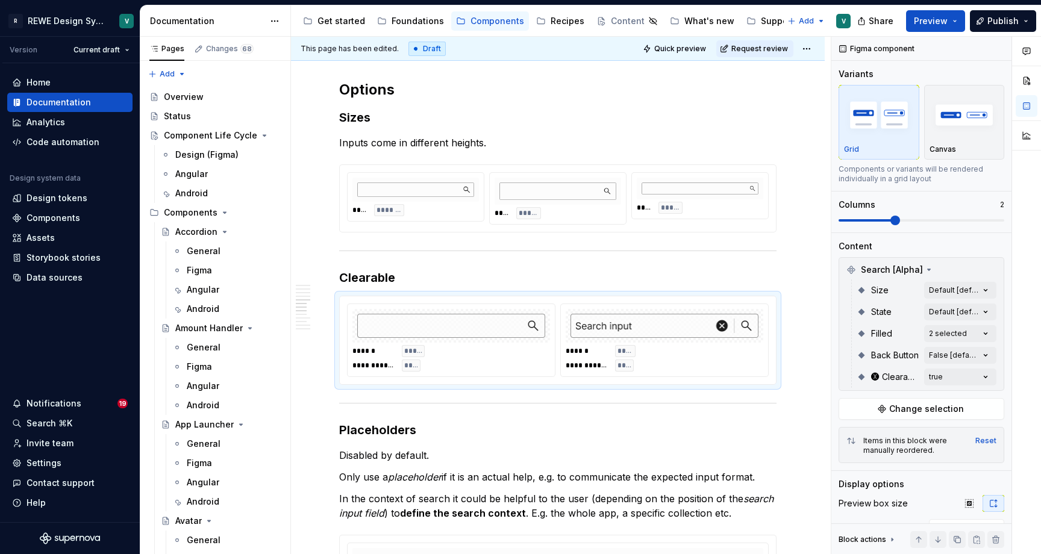
click at [715, 368] on html "R REWE Design System V Version Current draft Home Documentation Analytics Code …" at bounding box center [520, 277] width 1041 height 554
click at [436, 286] on h3 "Clearable" at bounding box center [557, 277] width 437 height 17
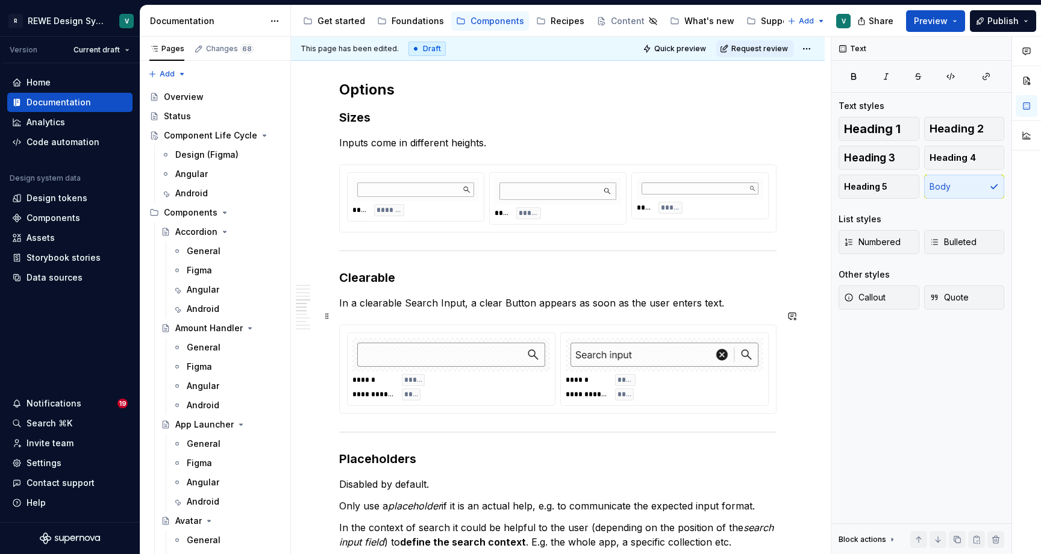
click at [674, 310] on p "In a clearable Search Input, a clear Button appears as soon as the user enters …" at bounding box center [557, 303] width 437 height 14
click at [729, 310] on p "In a clearable Search Input, a clear Button appears as soon as the user inputs …" at bounding box center [557, 303] width 437 height 14
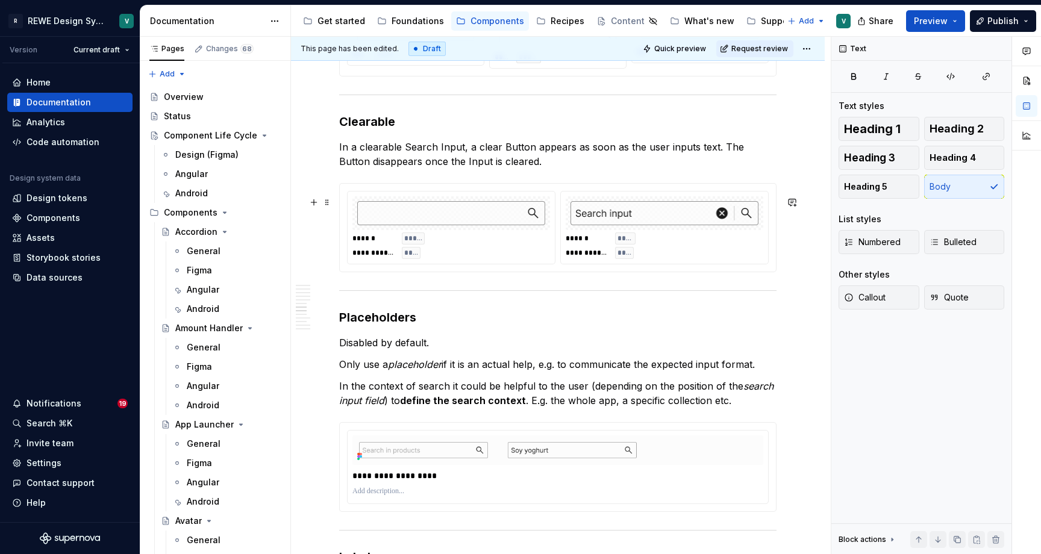
scroll to position [2251, 0]
click at [961, 17] on button "Preview" at bounding box center [935, 21] width 59 height 22
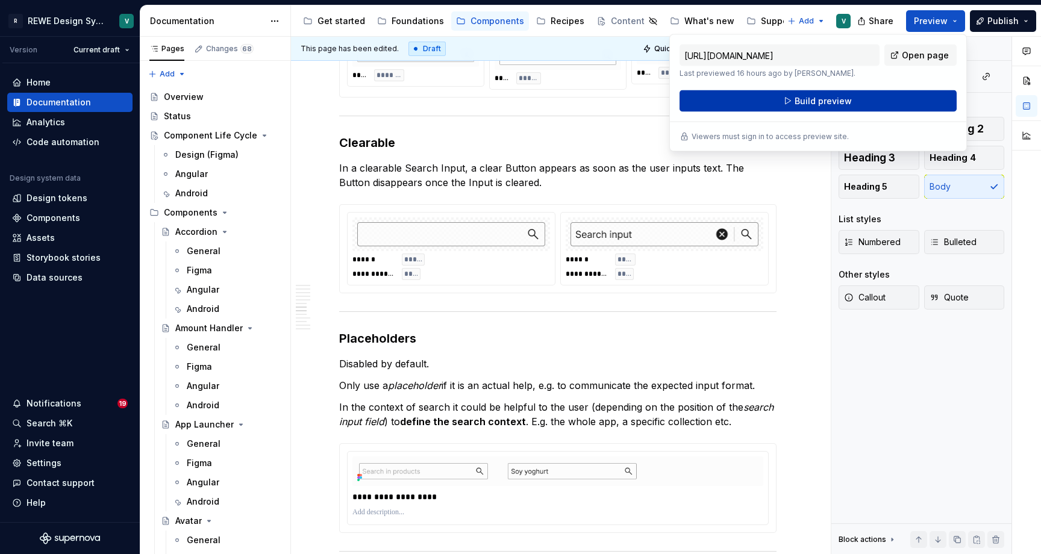
click at [850, 105] on button "Build preview" at bounding box center [818, 101] width 277 height 22
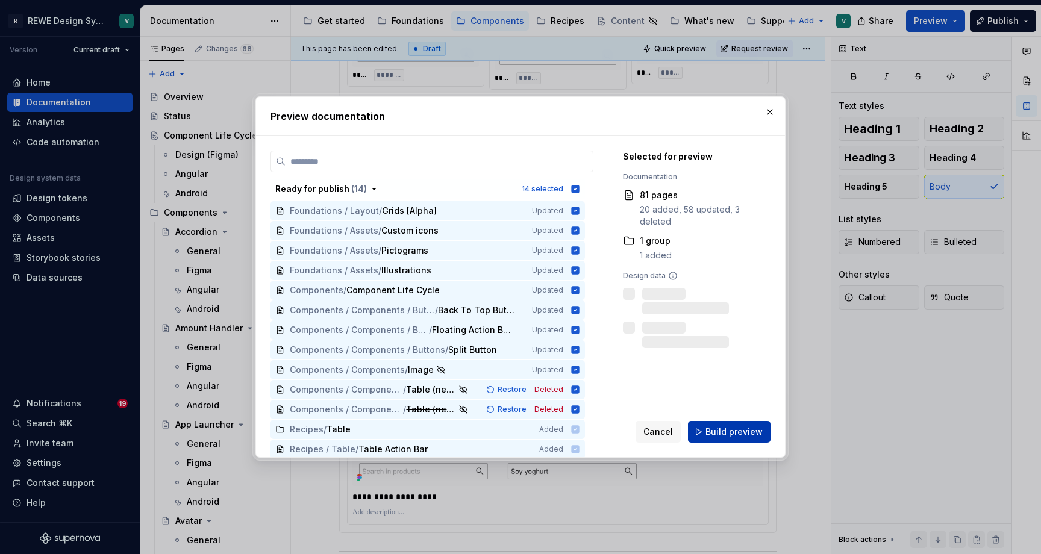
click at [722, 435] on span "Build preview" at bounding box center [734, 432] width 57 height 12
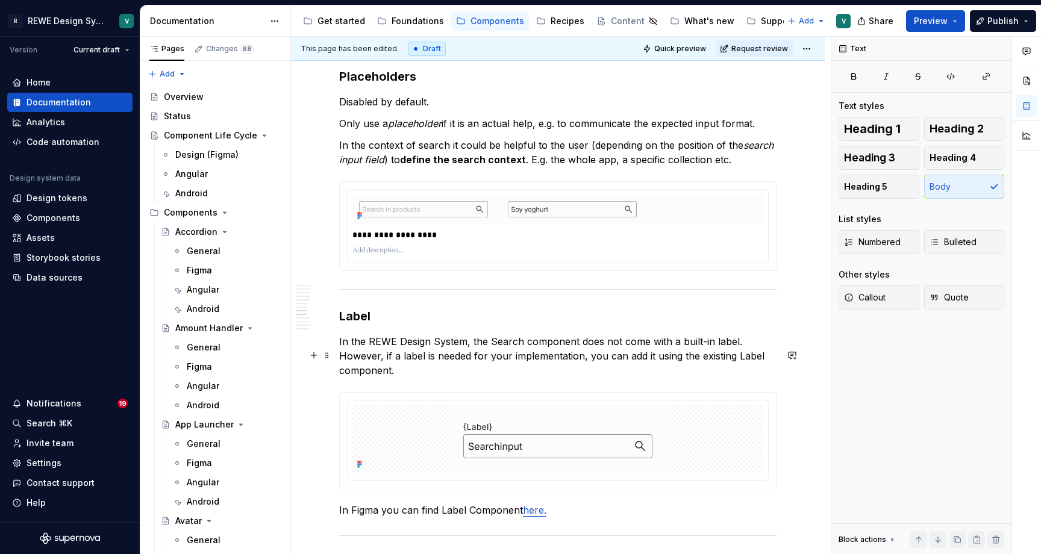
scroll to position [2495, 0]
click at [952, 22] on button "Preview" at bounding box center [935, 21] width 59 height 22
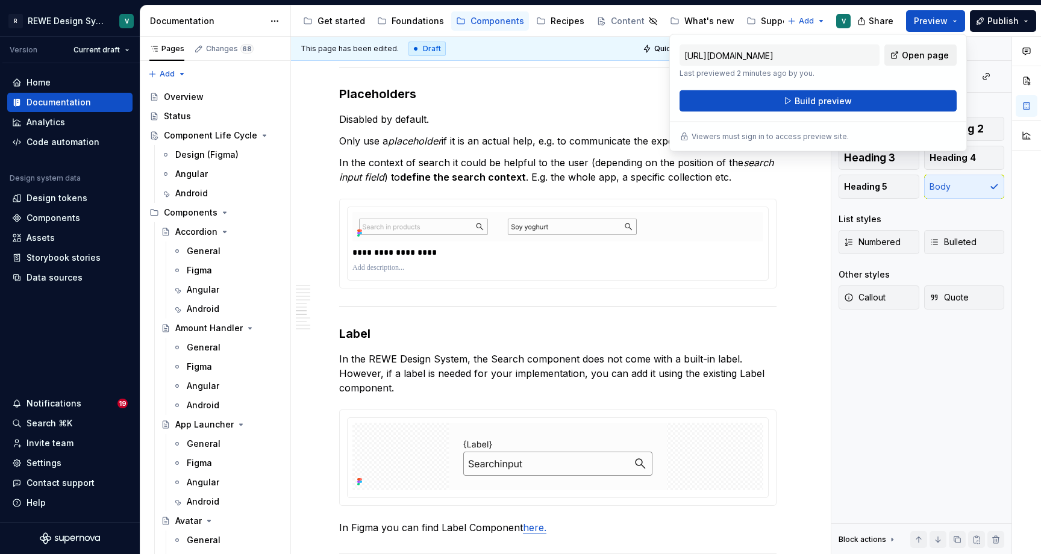
click at [936, 51] on span "Open page" at bounding box center [925, 55] width 47 height 12
type textarea "*"
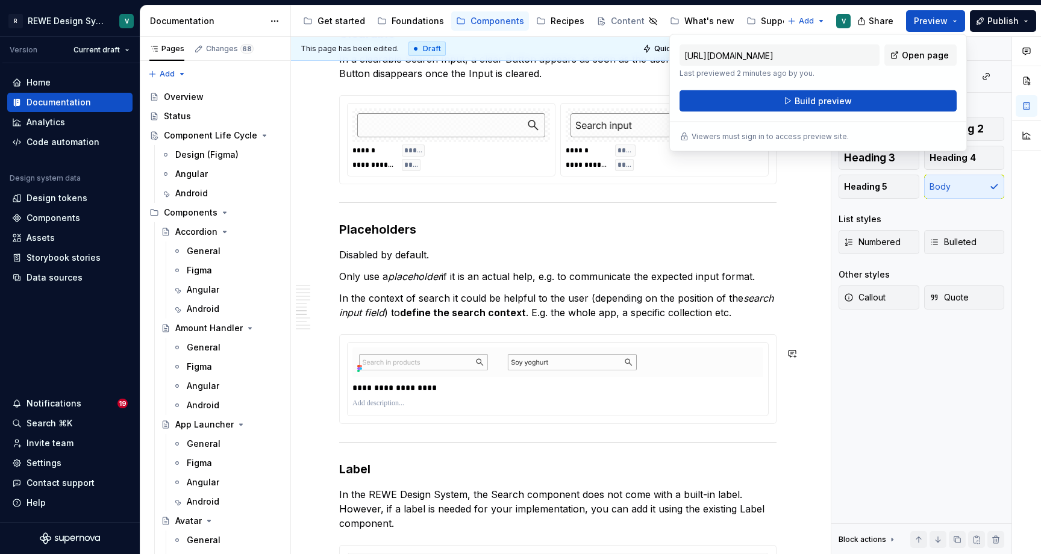
scroll to position [2172, 0]
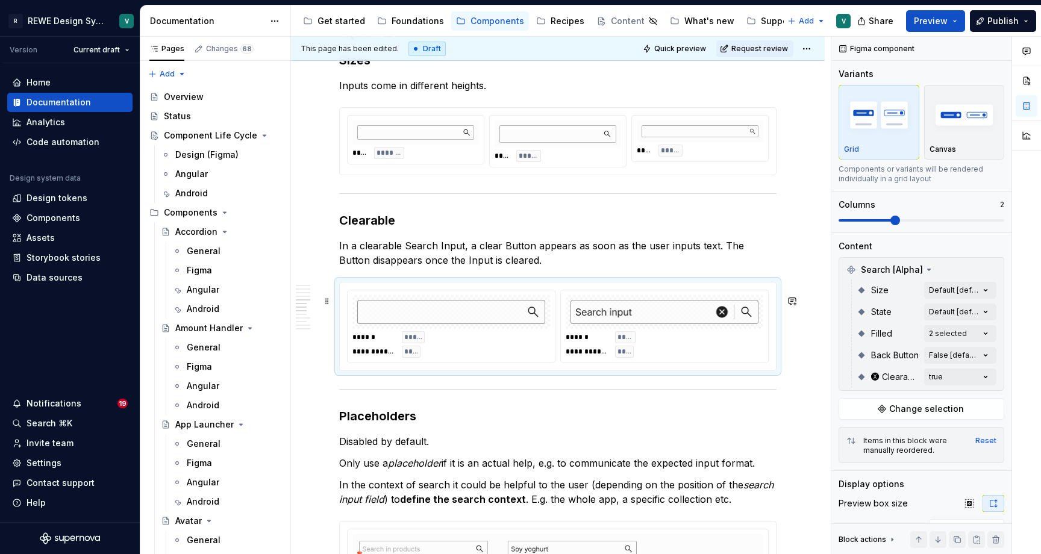
click at [699, 358] on div "**********" at bounding box center [665, 344] width 198 height 27
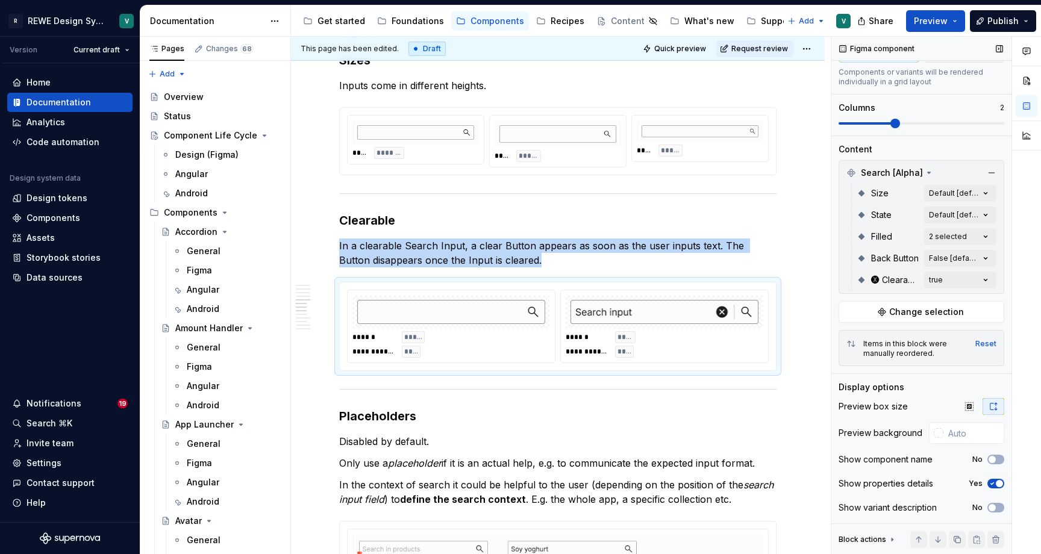
scroll to position [97, 0]
click at [964, 436] on input "text" at bounding box center [974, 433] width 61 height 22
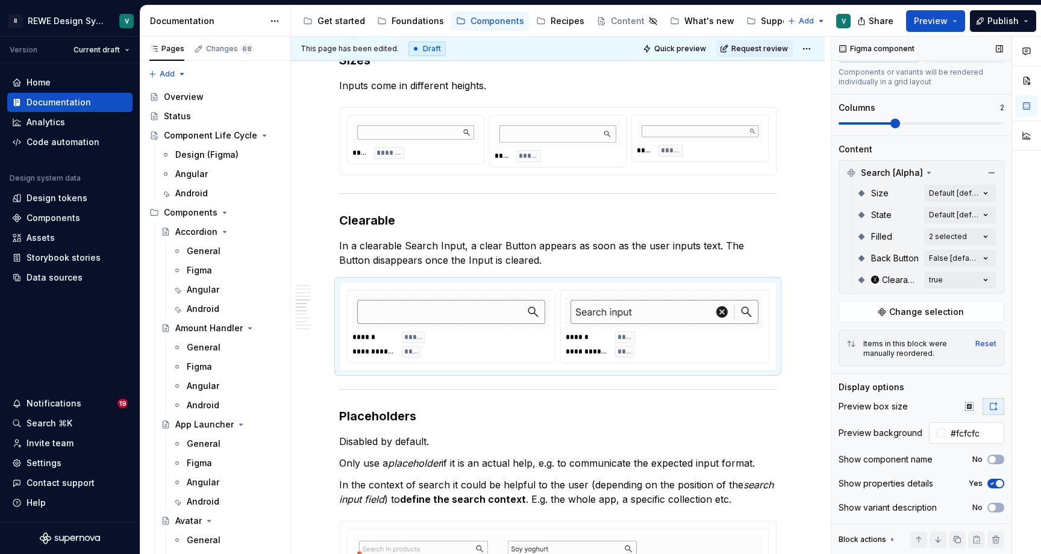
type input "#FCFCFC"
click at [938, 18] on span "Preview" at bounding box center [931, 21] width 34 height 12
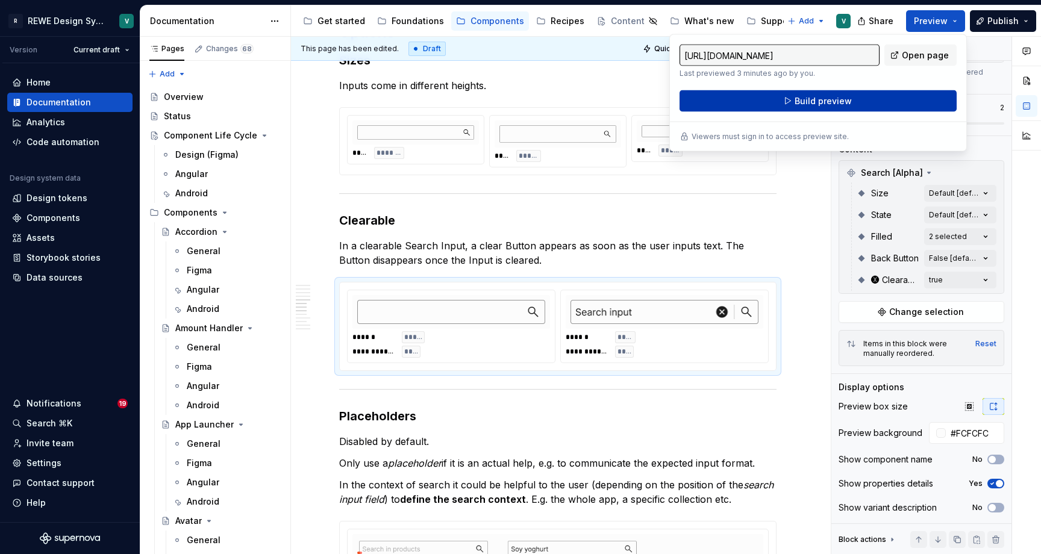
click at [855, 106] on button "Build preview" at bounding box center [818, 101] width 277 height 22
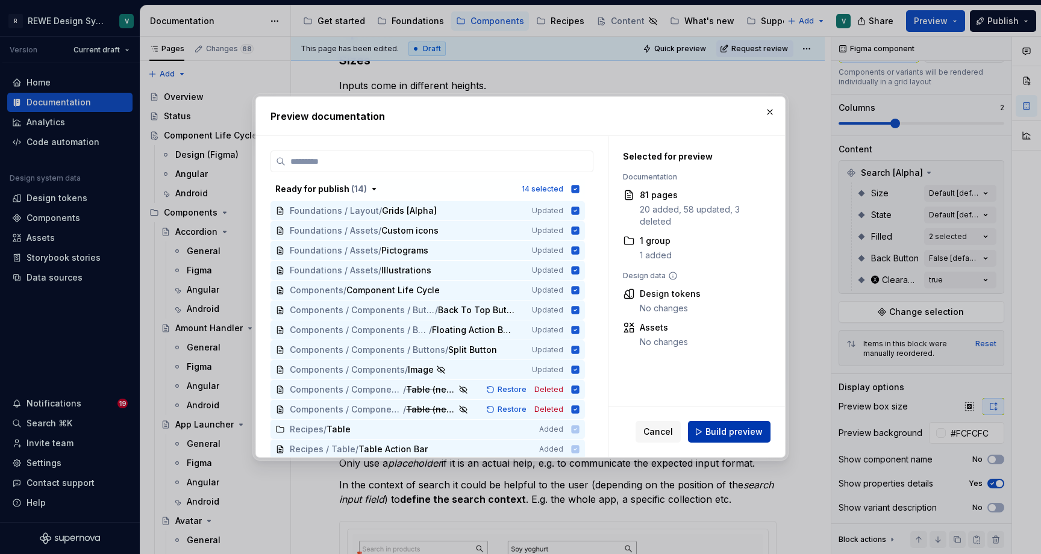
click at [742, 431] on span "Build preview" at bounding box center [734, 432] width 57 height 12
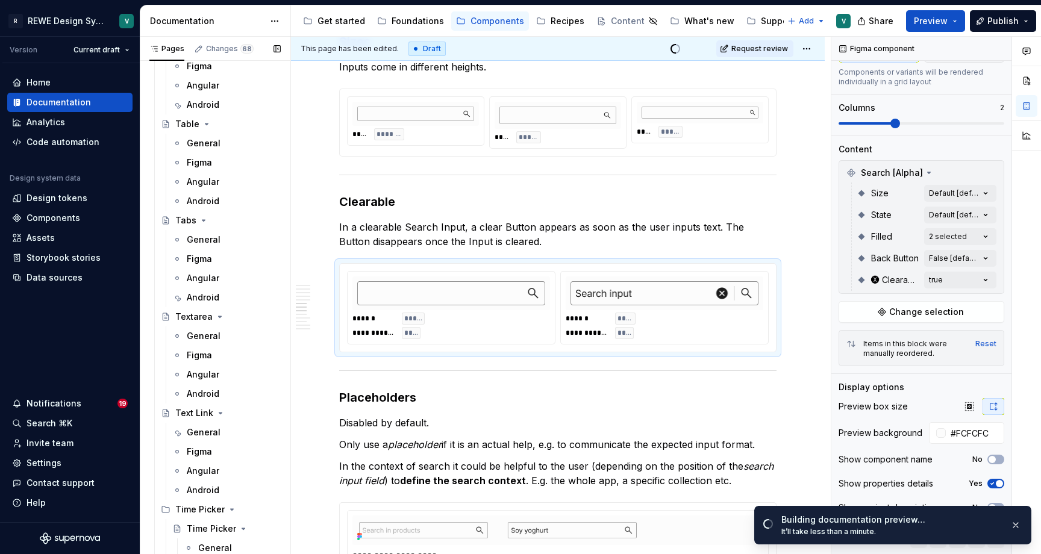
scroll to position [4236, 0]
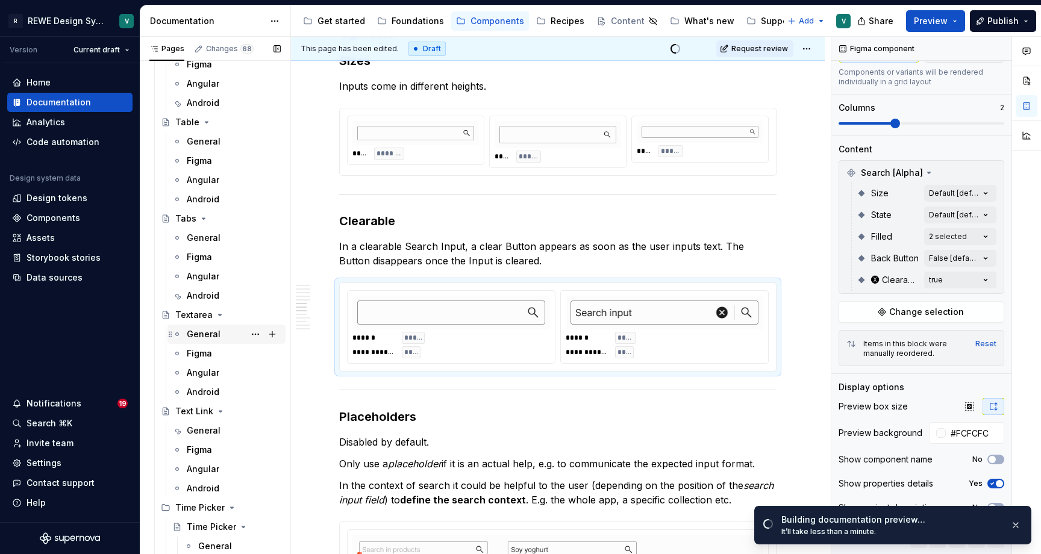
click at [199, 330] on div "General" at bounding box center [204, 334] width 34 height 12
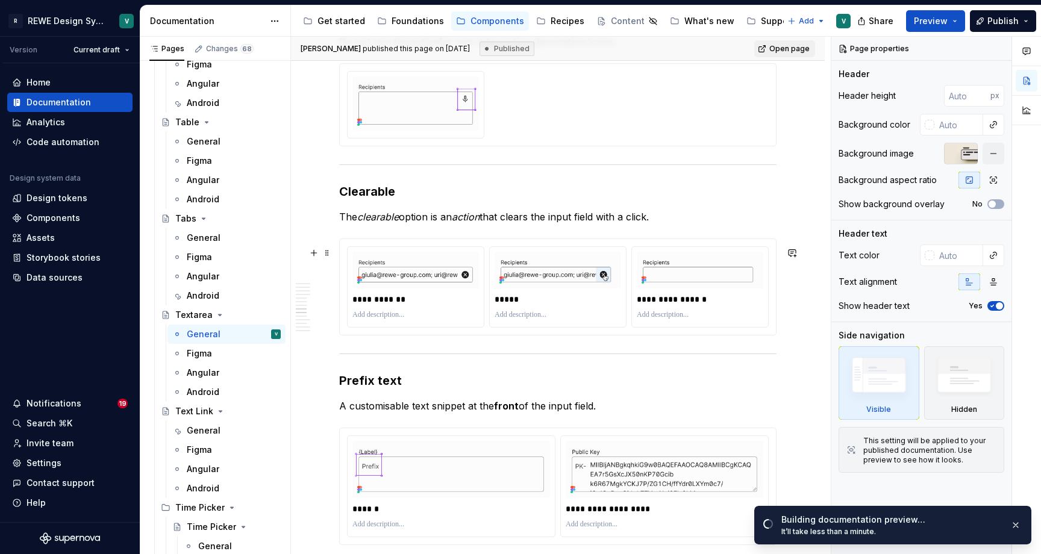
scroll to position [3273, 0]
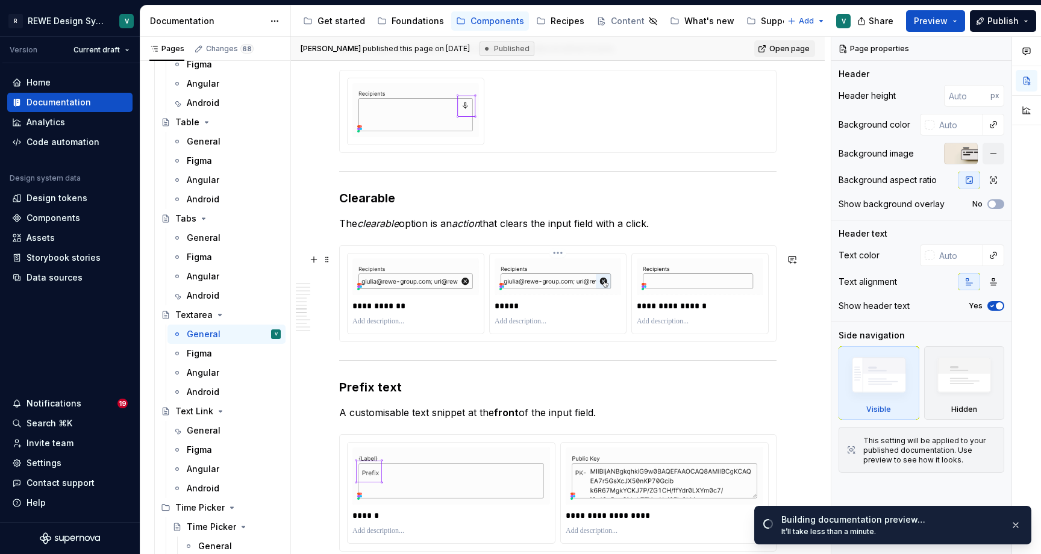
click at [545, 265] on div "*****" at bounding box center [558, 294] width 136 height 80
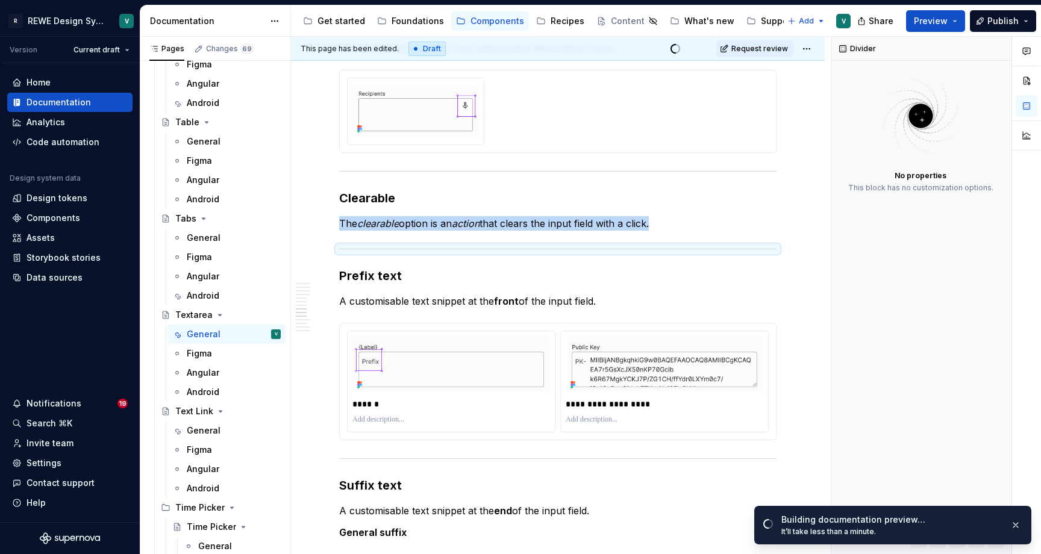
type textarea "*"
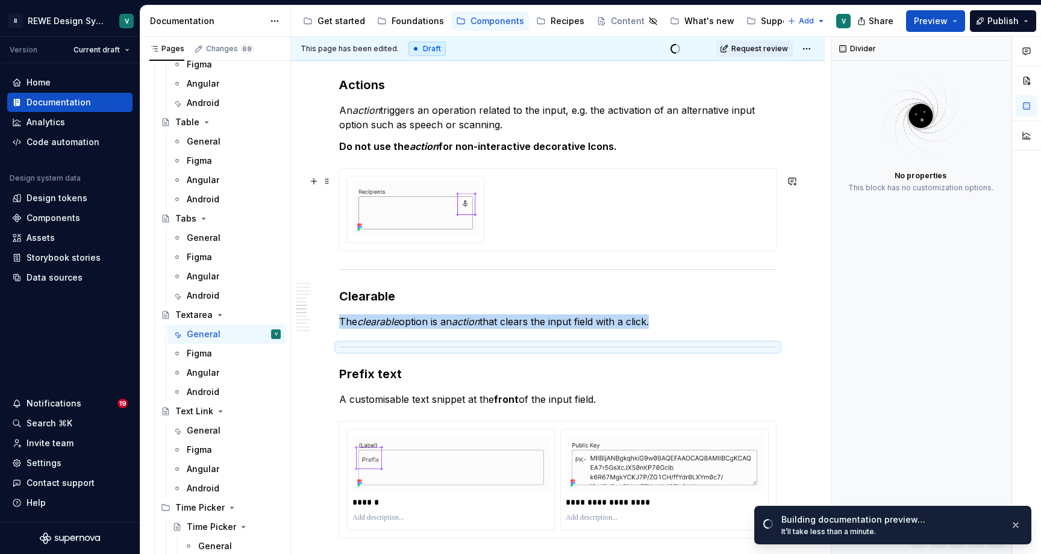
scroll to position [3170, 0]
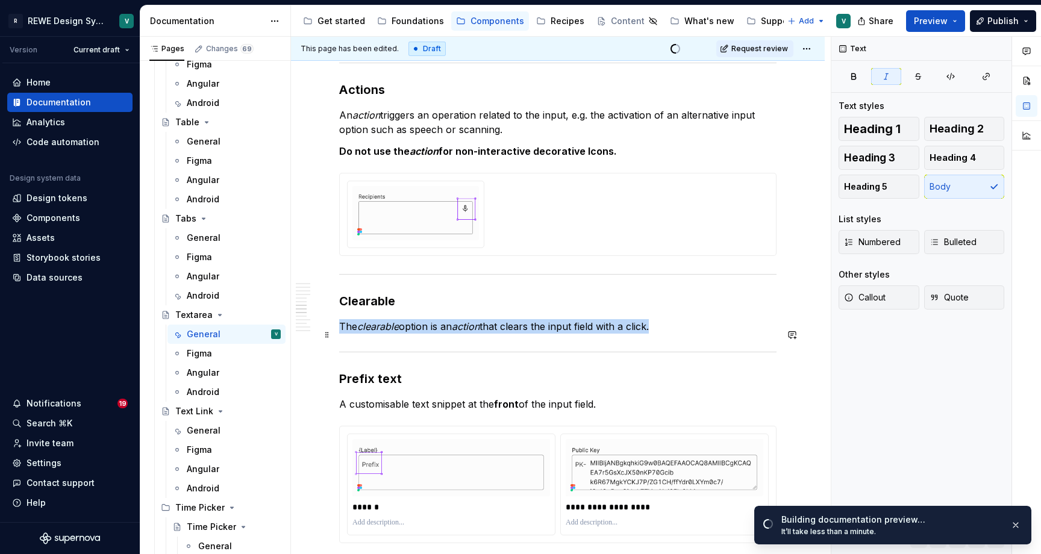
click at [383, 333] on em "clearable" at bounding box center [378, 327] width 42 height 12
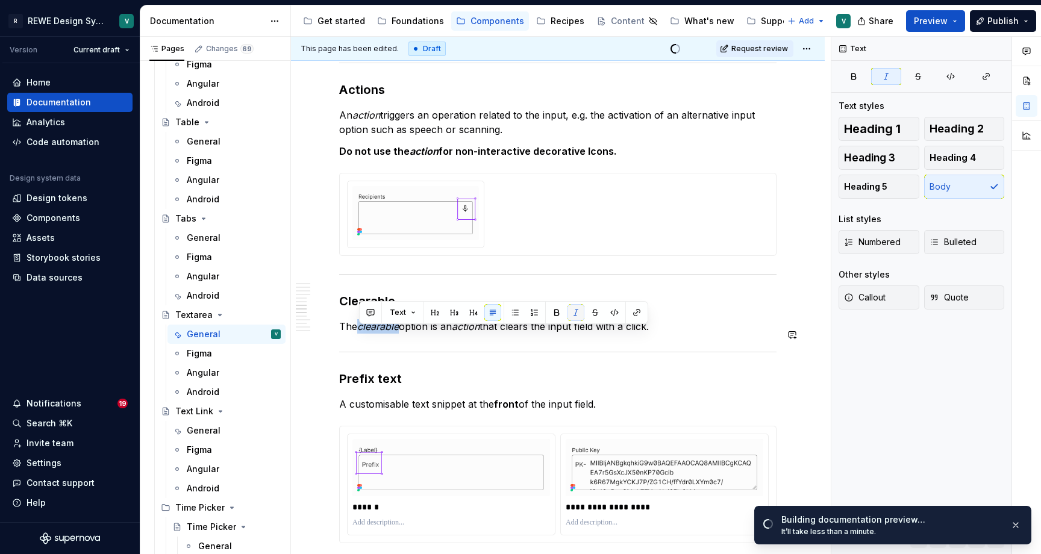
click at [571, 312] on button "button" at bounding box center [576, 312] width 17 height 17
click at [475, 333] on em "action" at bounding box center [473, 327] width 28 height 12
click at [676, 313] on button "button" at bounding box center [676, 312] width 17 height 17
click at [662, 334] on p "The clearable option is an action that clears the input field with a click." at bounding box center [557, 326] width 437 height 14
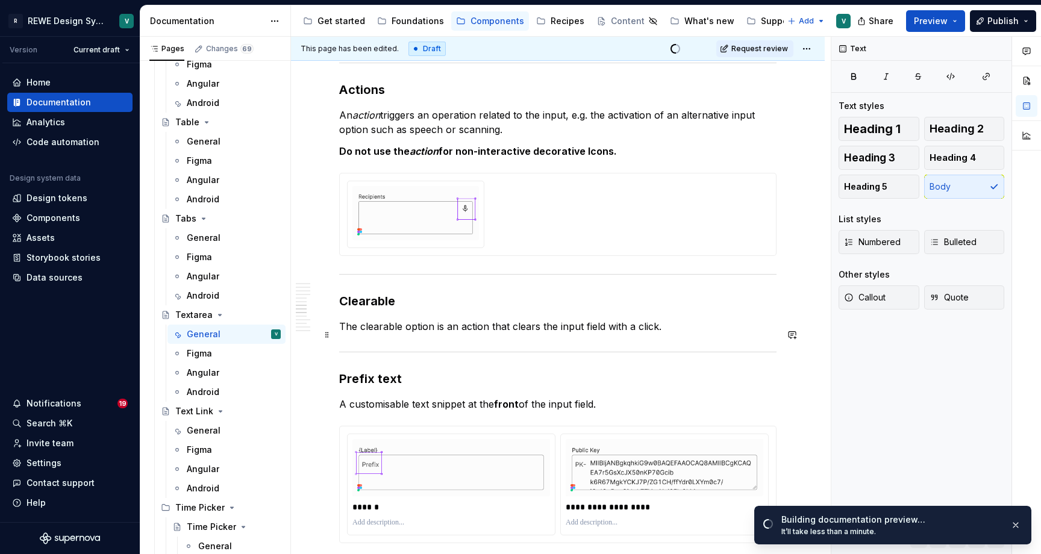
click at [662, 334] on p "The clearable option is an action that clears the input field with a click." at bounding box center [557, 326] width 437 height 14
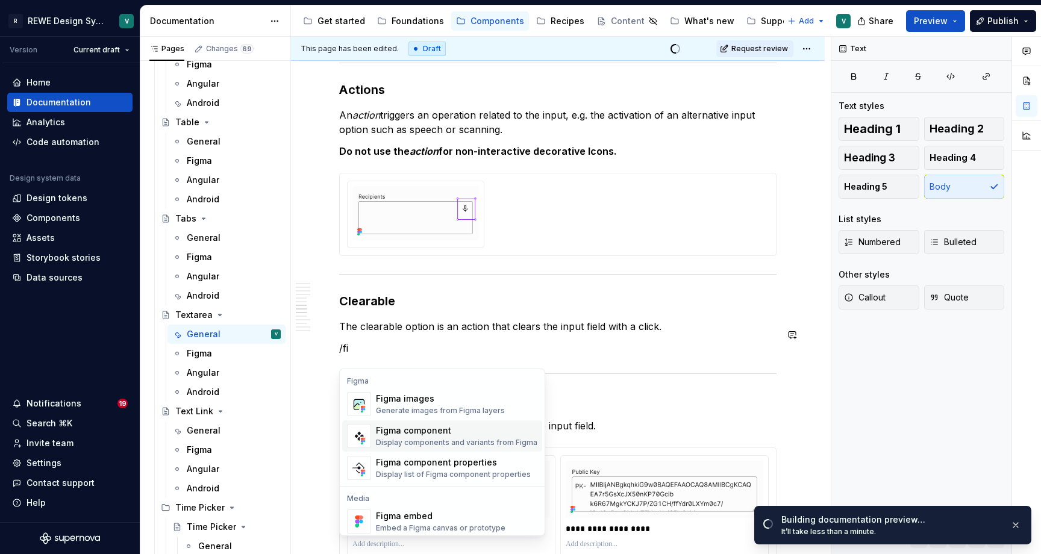
click at [454, 434] on div "Figma component" at bounding box center [456, 431] width 161 height 12
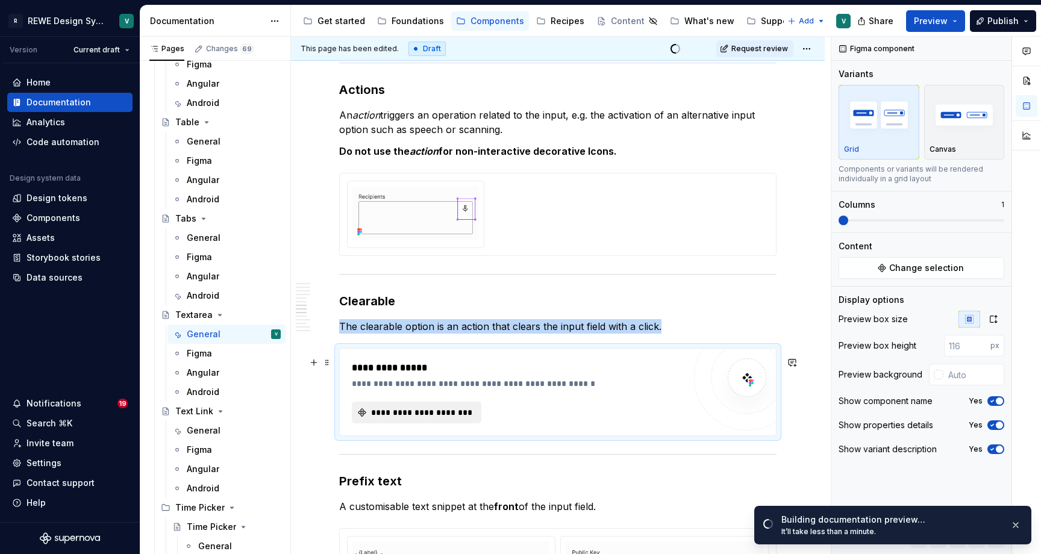
click at [456, 416] on span "**********" at bounding box center [421, 413] width 104 height 12
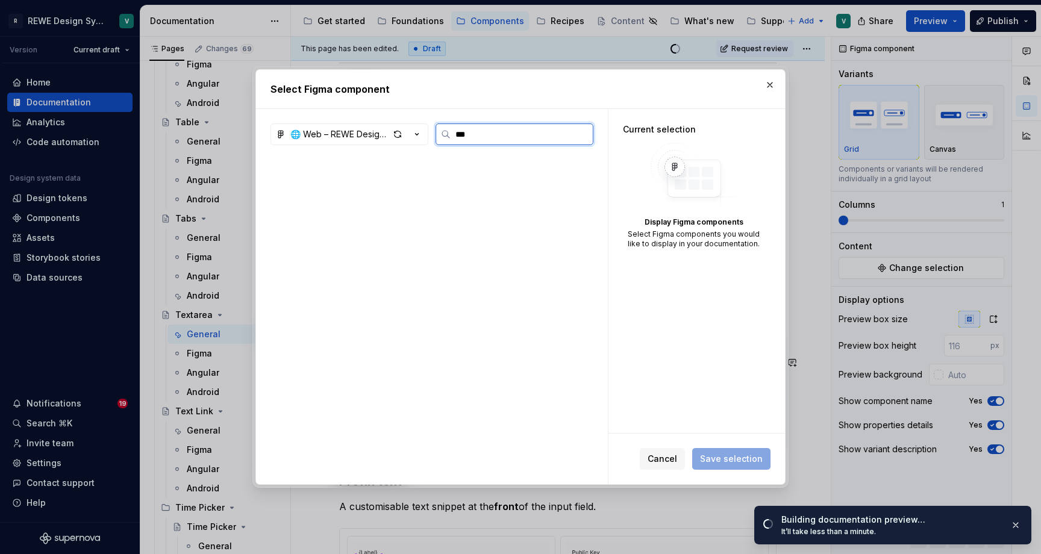
type input "****"
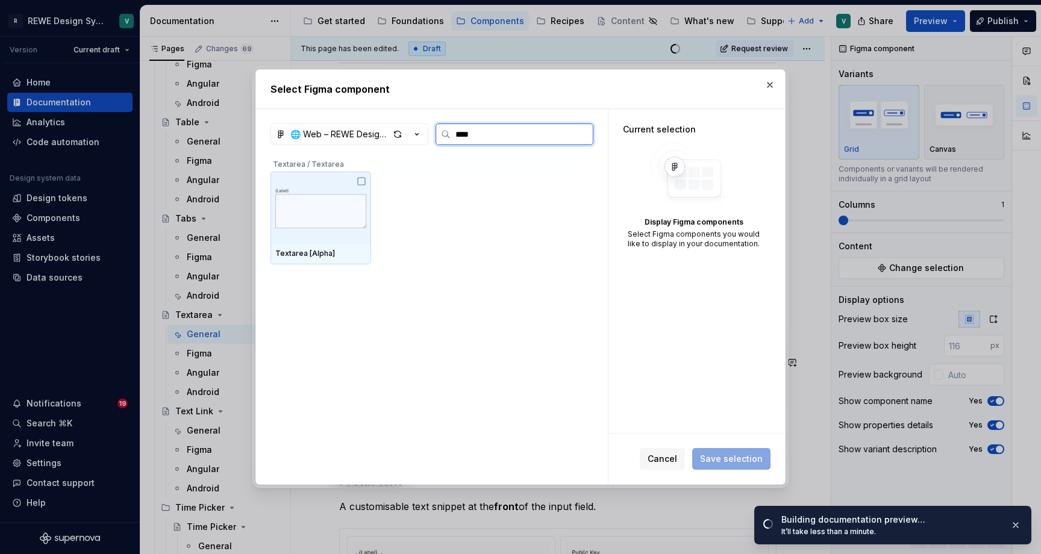
click at [336, 222] on img at bounding box center [320, 208] width 91 height 63
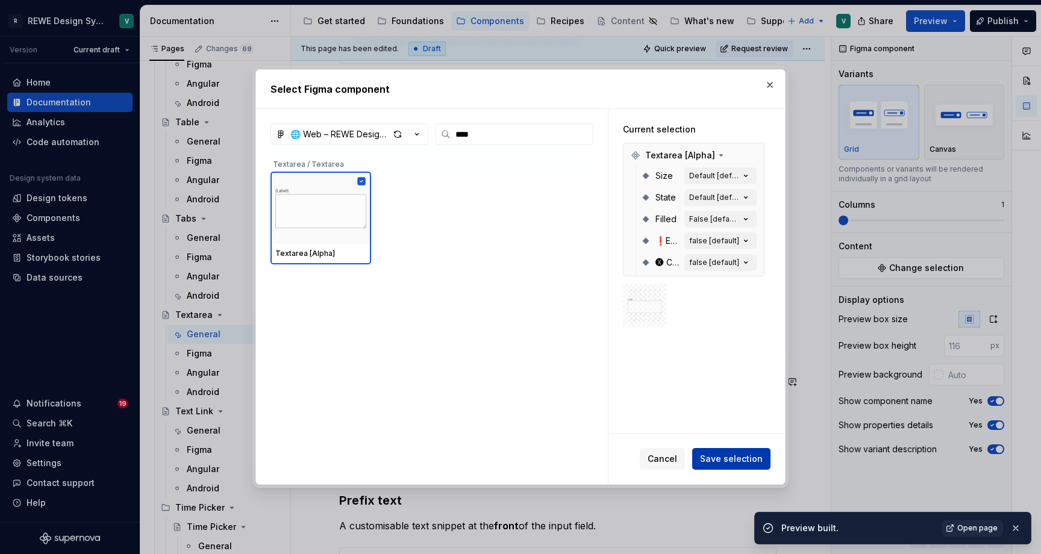
click at [722, 449] on button "Save selection" at bounding box center [731, 459] width 78 height 22
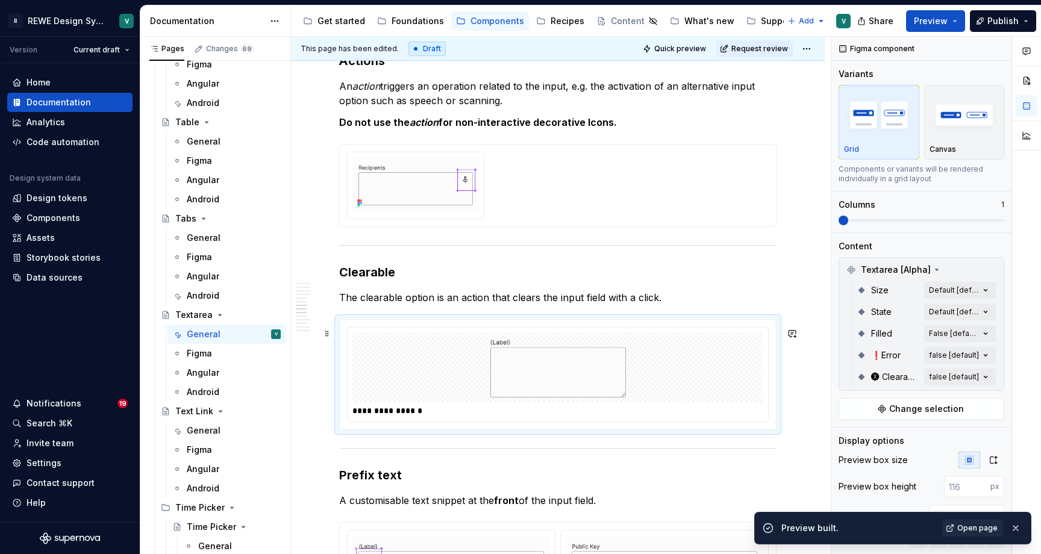
scroll to position [3245, 0]
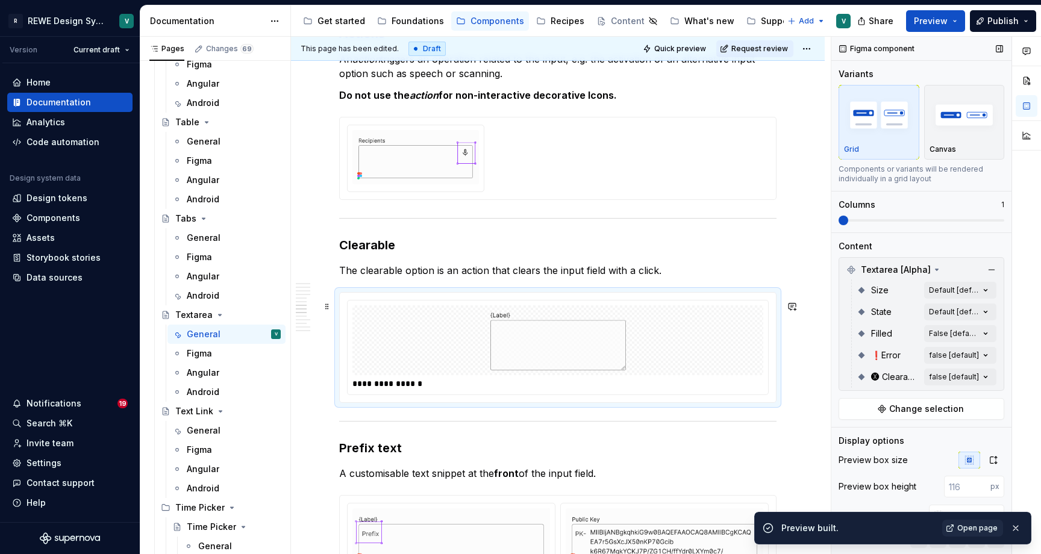
type textarea "*"
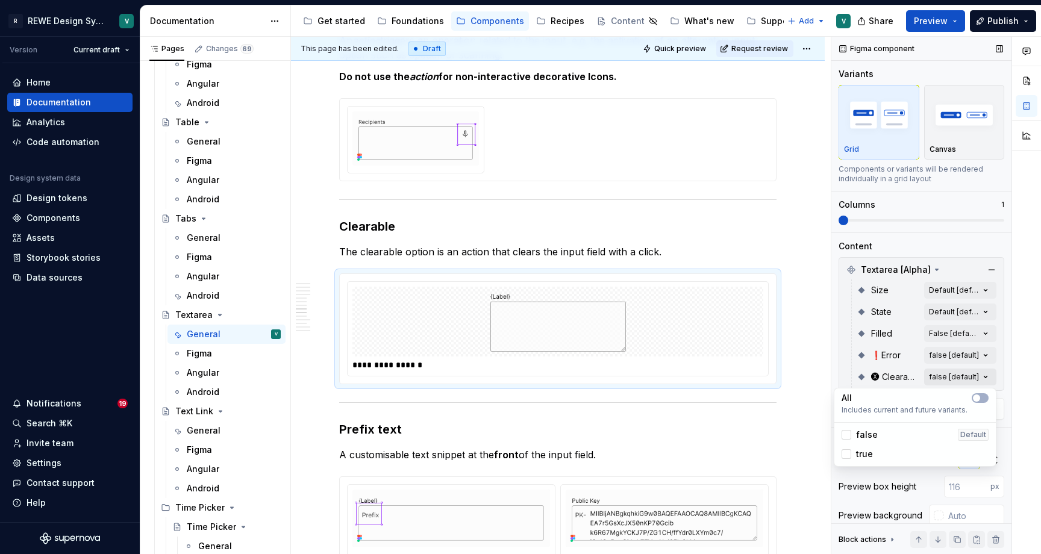
click at [942, 378] on div "Comments Open comments No comments yet Select ‘Comment’ from the block context …" at bounding box center [937, 296] width 210 height 518
click at [851, 455] on div at bounding box center [847, 455] width 10 height 10
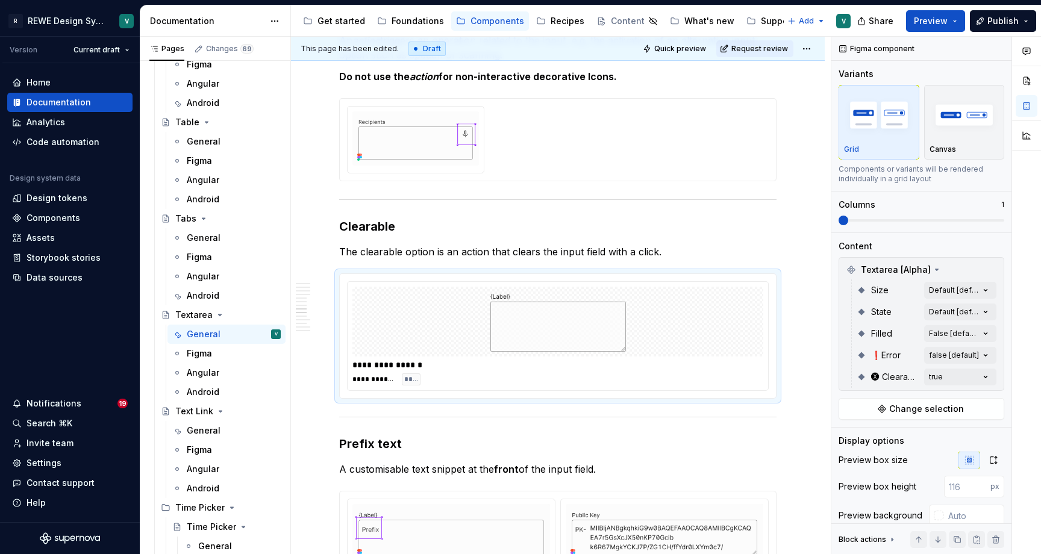
click at [938, 335] on div "Comments Open comments No comments yet Select ‘Comment’ from the block context …" at bounding box center [937, 296] width 210 height 518
click at [950, 335] on div "Comments Open comments No comments yet Select ‘Comment’ from the block context …" at bounding box center [937, 296] width 210 height 518
click at [980, 349] on div "All" at bounding box center [915, 355] width 147 height 12
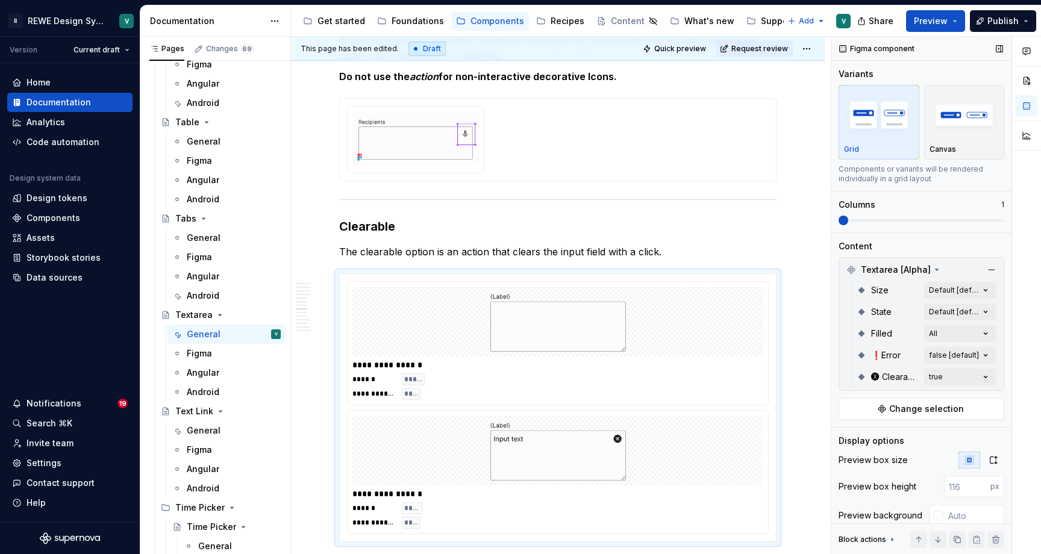
drag, startPoint x: 851, startPoint y: 218, endPoint x: 868, endPoint y: 218, distance: 16.9
click at [868, 218] on div "Comments Open comments No comments yet Select ‘Comment’ from the block context …" at bounding box center [937, 296] width 210 height 518
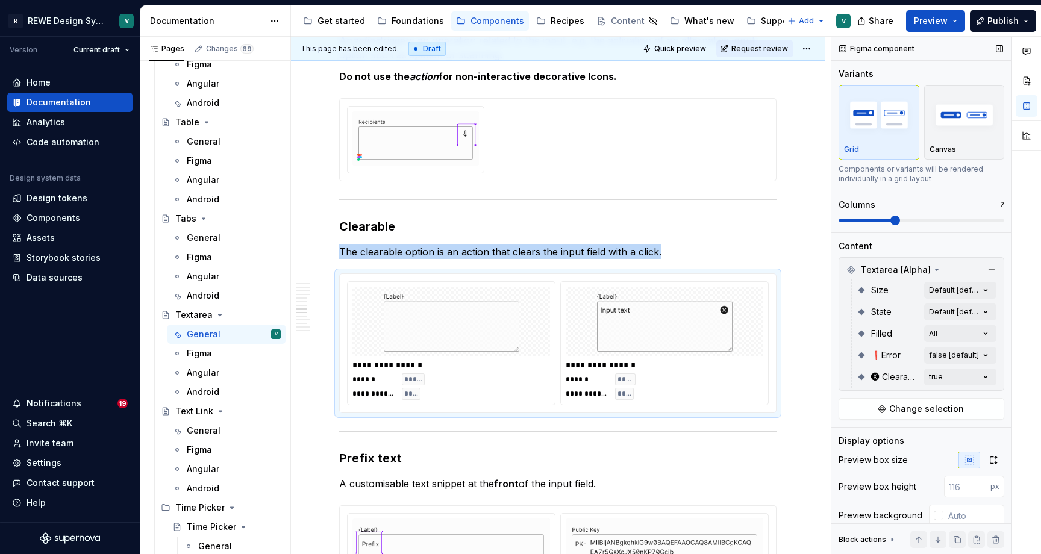
click at [879, 219] on span at bounding box center [922, 221] width 166 height 10
click at [995, 459] on icon "button" at bounding box center [994, 461] width 10 height 10
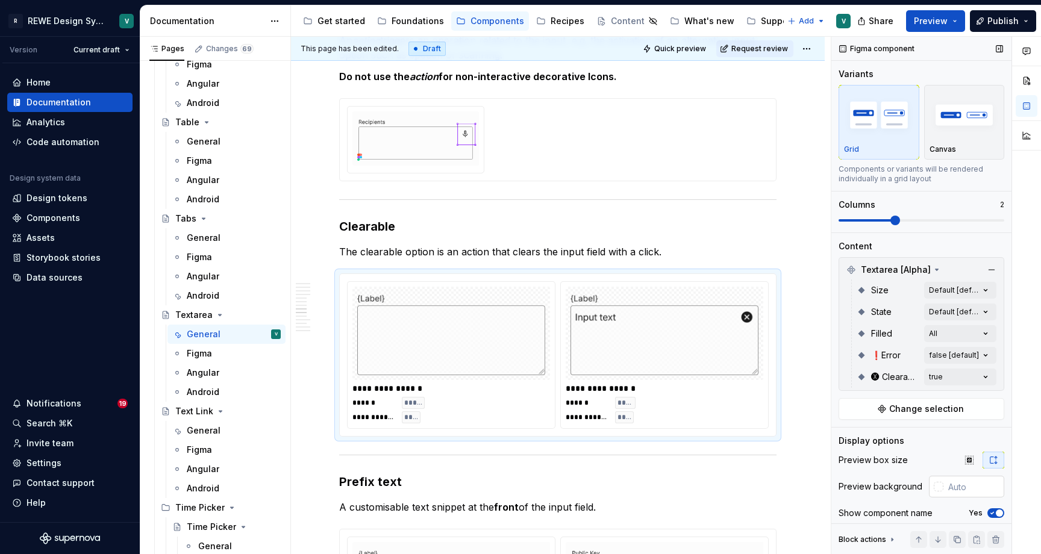
click at [966, 492] on input "text" at bounding box center [974, 487] width 61 height 22
type input "#FCFCFC"
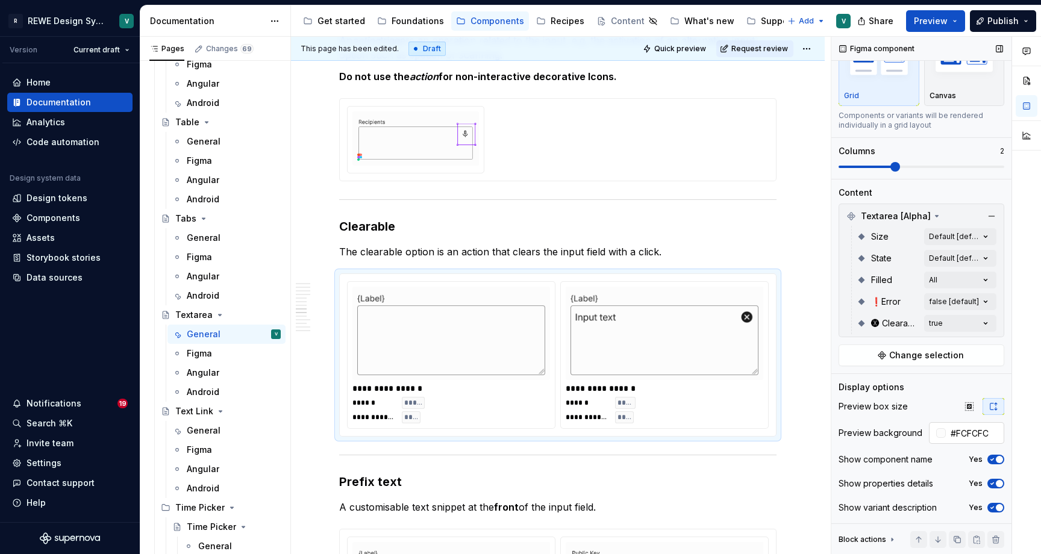
scroll to position [54, 0]
click at [997, 460] on span "button" at bounding box center [999, 459] width 7 height 7
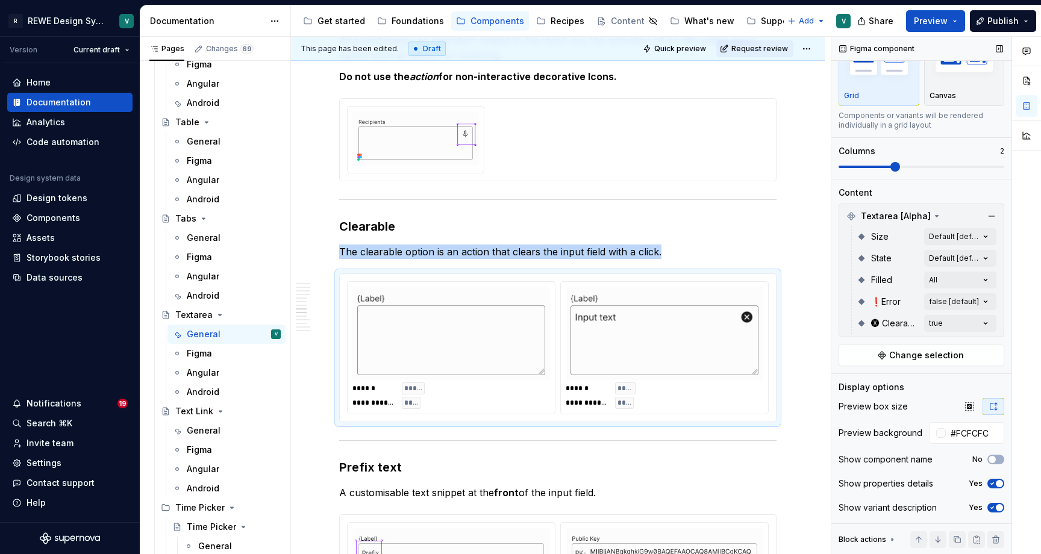
click at [995, 507] on icon "button" at bounding box center [993, 507] width 10 height 7
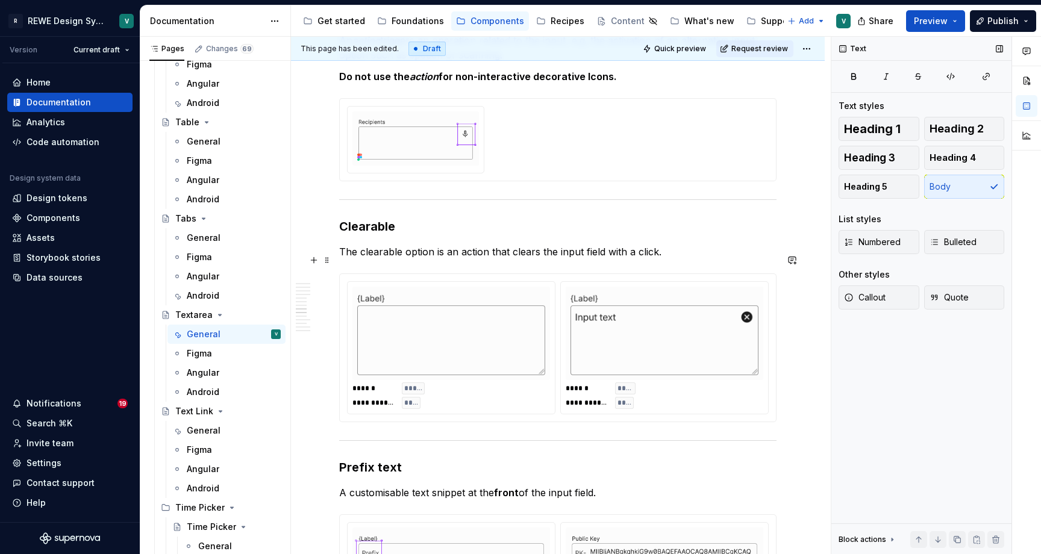
scroll to position [0, 0]
click at [682, 259] on p "The clearable option is an action that clears the input field with a click." at bounding box center [557, 252] width 437 height 14
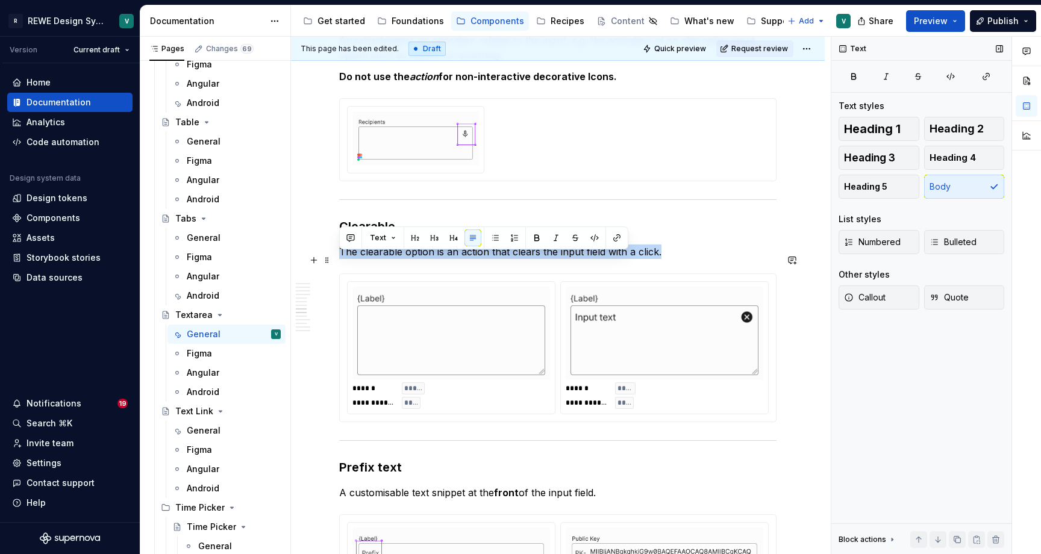
drag, startPoint x: 666, startPoint y: 260, endPoint x: 335, endPoint y: 255, distance: 331.5
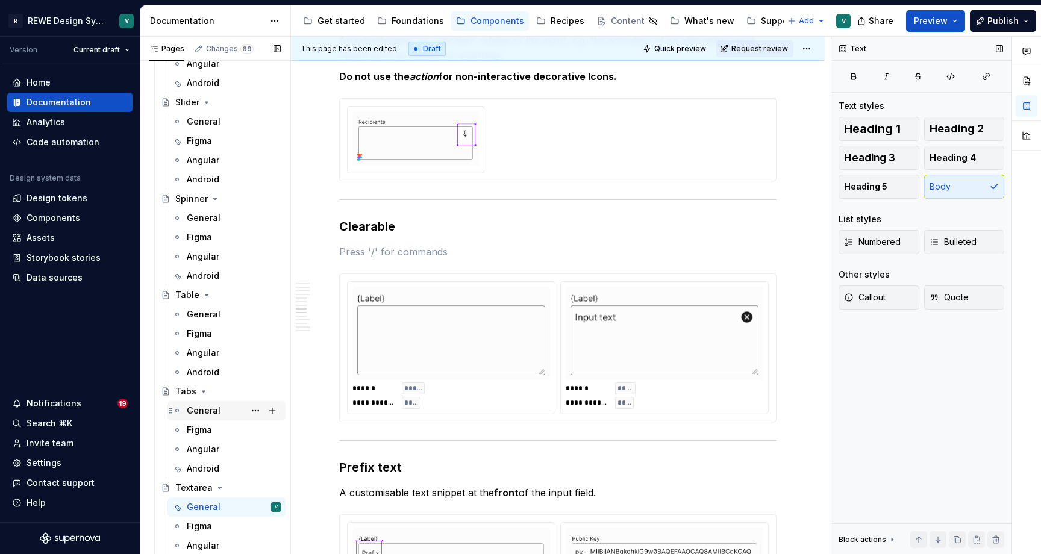
scroll to position [4057, 0]
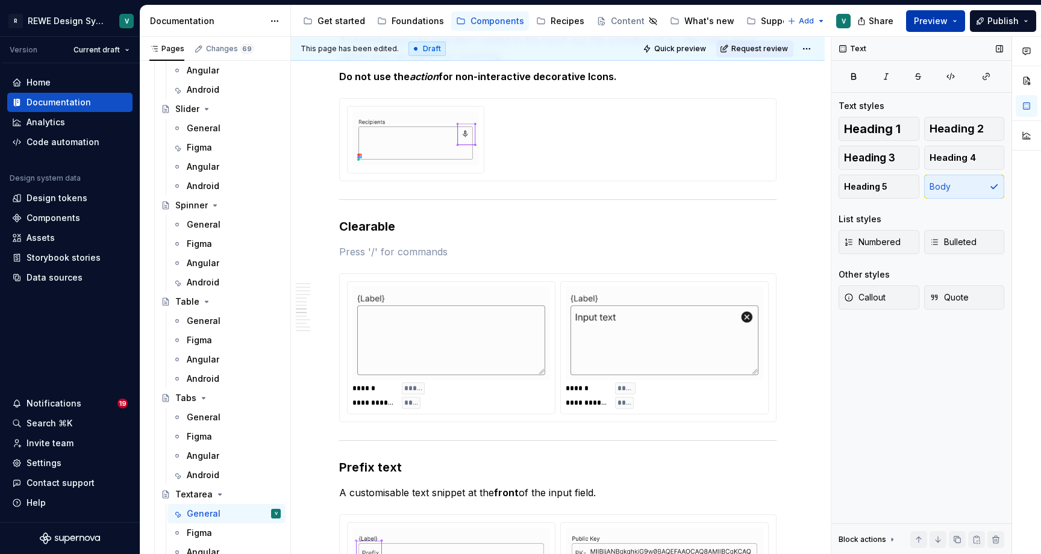
click at [957, 17] on button "Preview" at bounding box center [935, 21] width 59 height 22
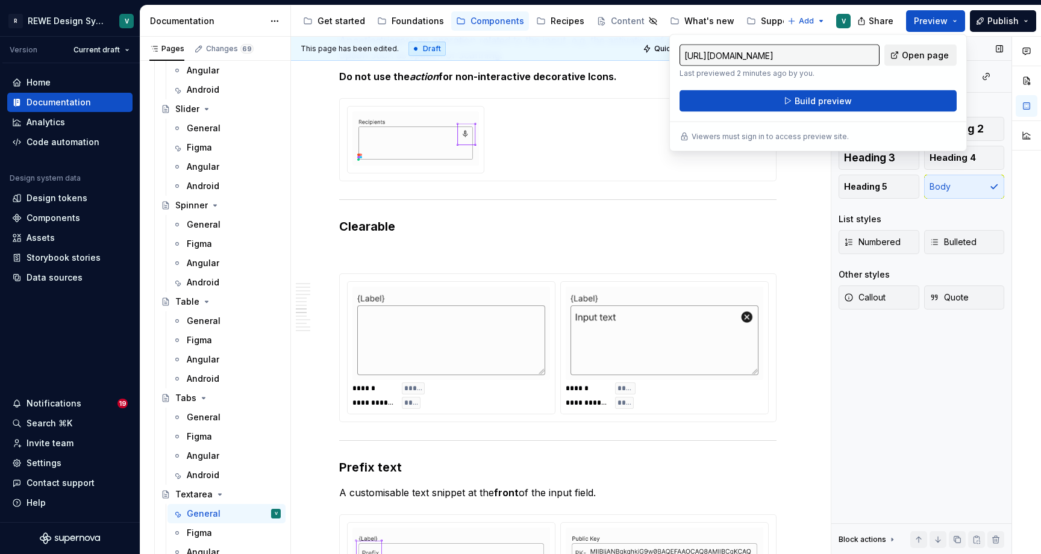
click at [924, 54] on span "Open page" at bounding box center [925, 55] width 47 height 12
click at [374, 255] on p at bounding box center [557, 252] width 437 height 14
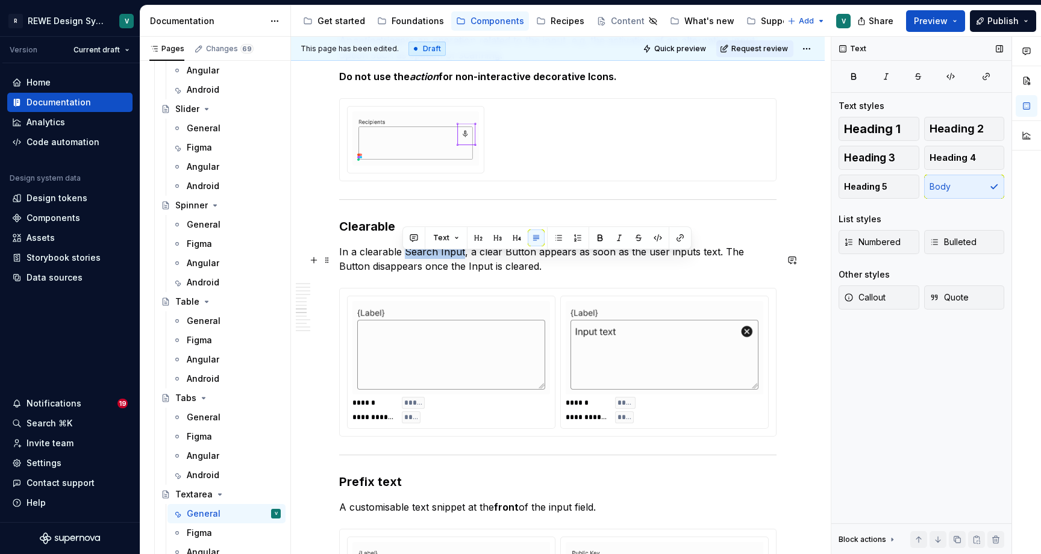
drag, startPoint x: 460, startPoint y: 261, endPoint x: 406, endPoint y: 256, distance: 54.4
click at [406, 256] on p "In a clearable Search Input, a clear Button appears as soon as the user inputs …" at bounding box center [557, 259] width 437 height 29
click at [526, 274] on p "In a clearable Textarea, a clear Button appears as soon as the user inputs text…" at bounding box center [557, 259] width 437 height 29
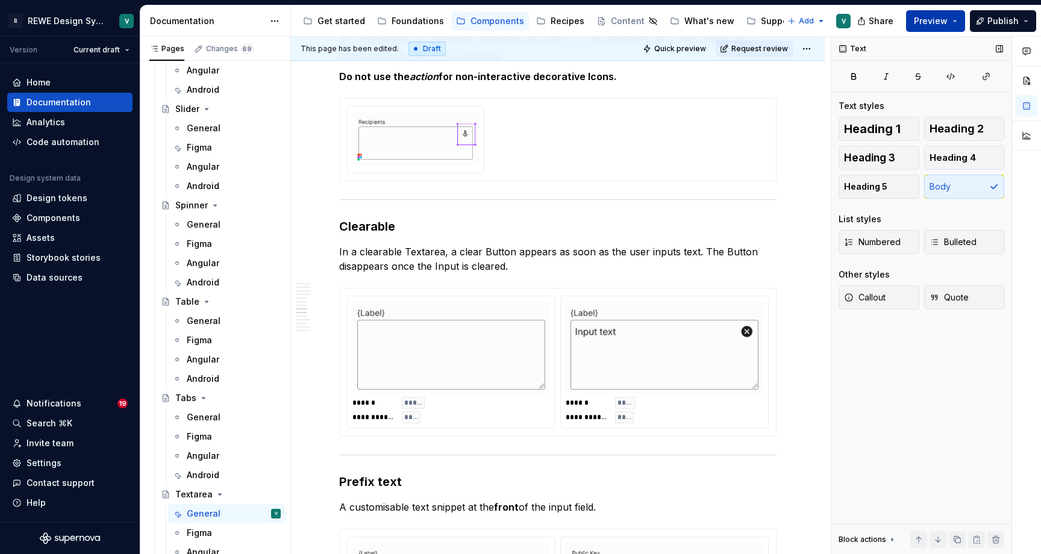
click at [943, 18] on span "Preview" at bounding box center [931, 21] width 34 height 12
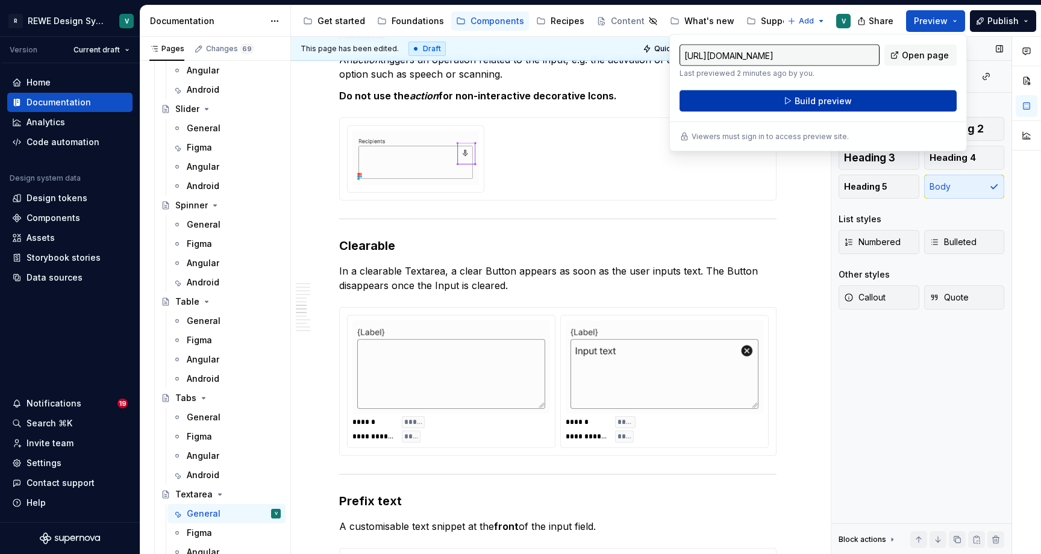
click at [877, 102] on button "Build preview" at bounding box center [818, 101] width 277 height 22
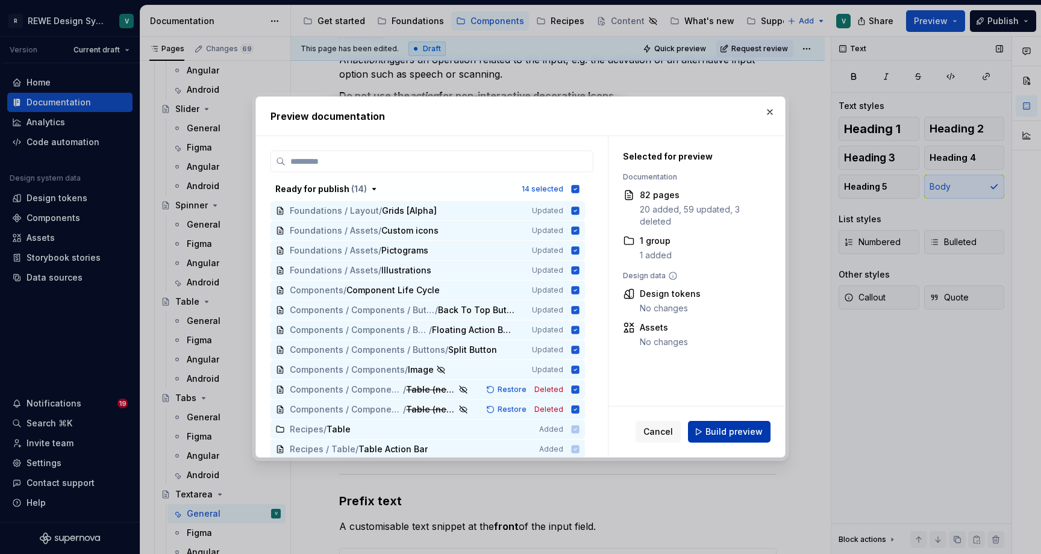
click at [732, 431] on span "Build preview" at bounding box center [734, 432] width 57 height 12
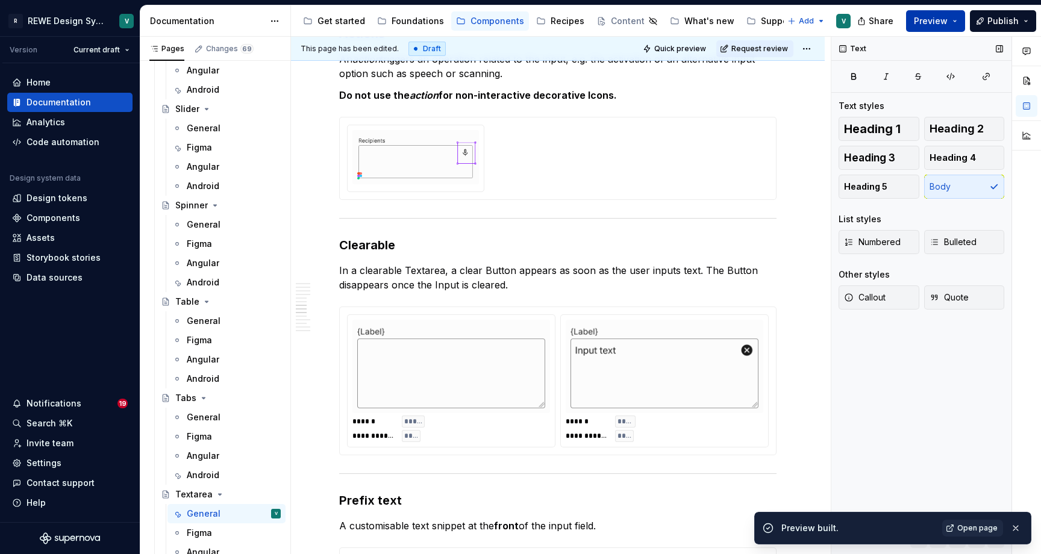
click at [942, 19] on span "Preview" at bounding box center [931, 21] width 34 height 12
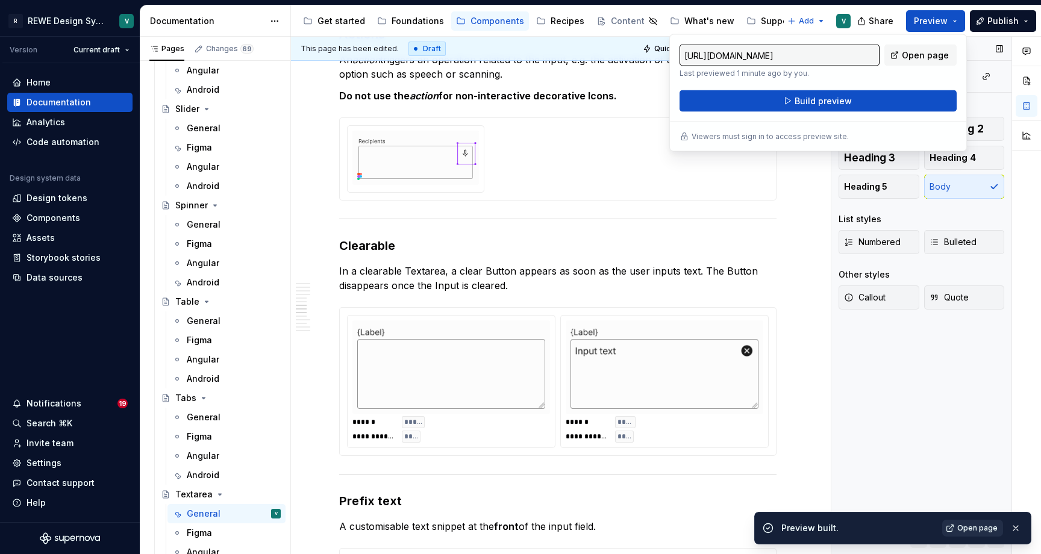
click at [985, 528] on span "Open page" at bounding box center [977, 529] width 40 height 10
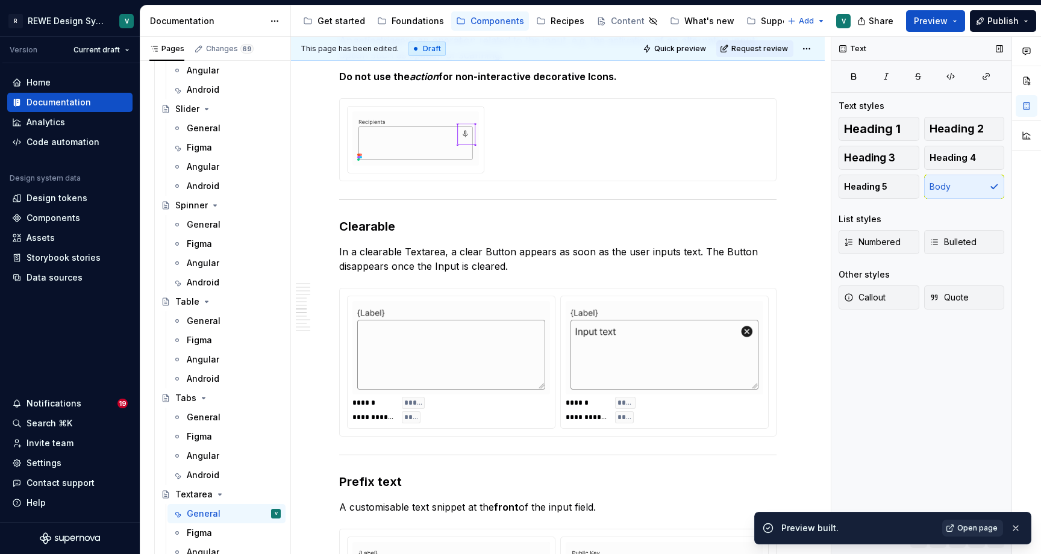
type textarea "*"
click at [976, 525] on span "Open page" at bounding box center [977, 529] width 40 height 10
